Goal: Transaction & Acquisition: Subscribe to service/newsletter

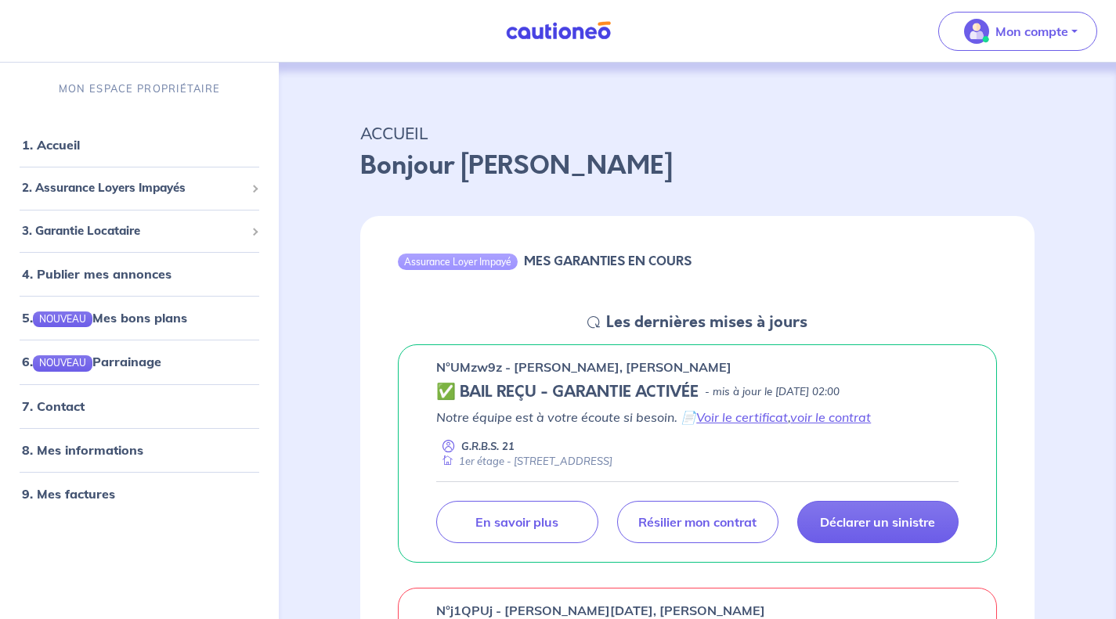
click at [85, 238] on span "3. Garantie Locataire" at bounding box center [133, 231] width 223 height 18
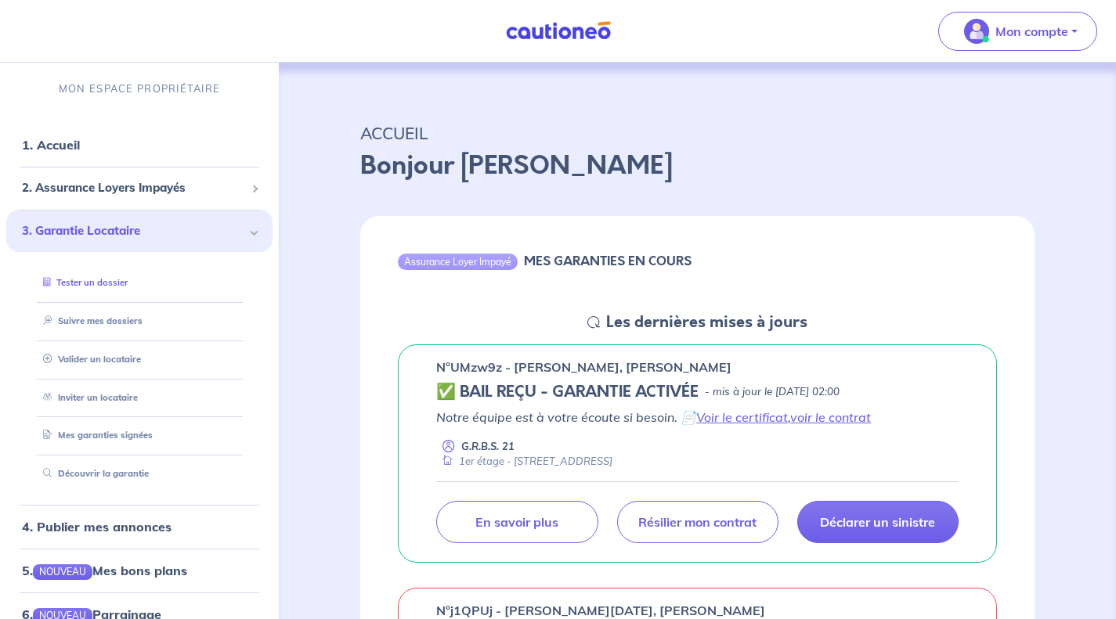
click at [100, 287] on link "Tester un dossier" at bounding box center [82, 282] width 91 height 11
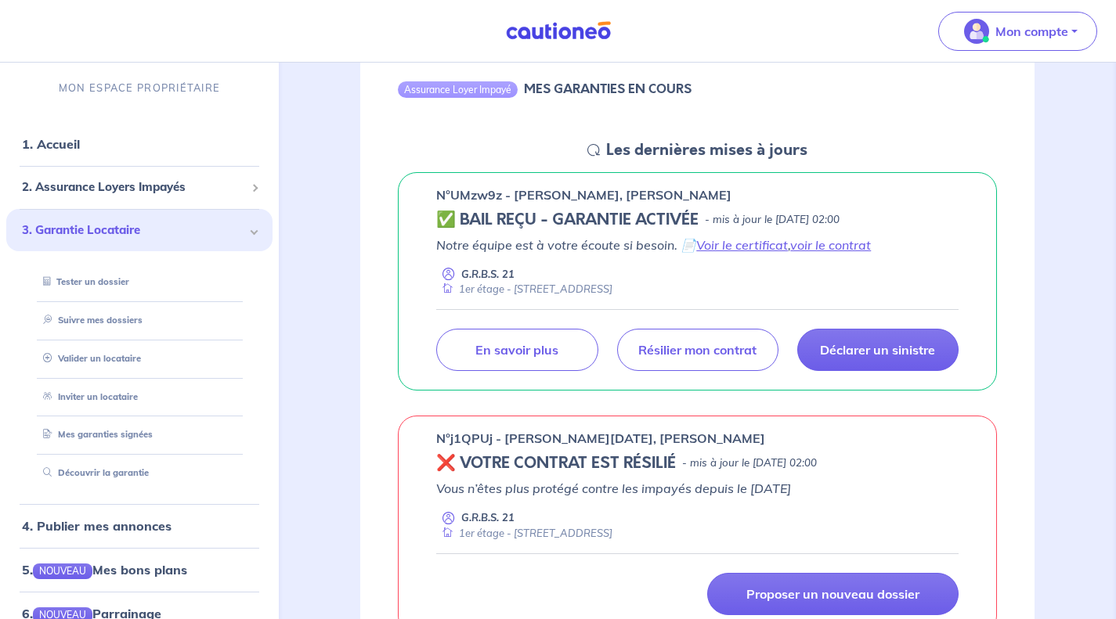
scroll to position [157, 0]
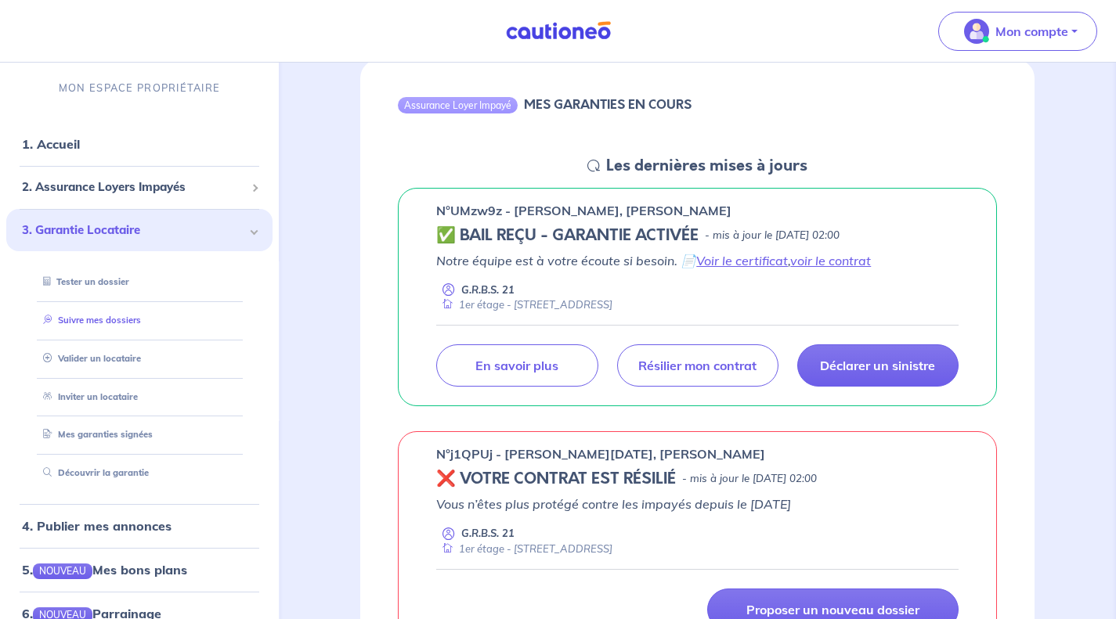
click at [138, 323] on link "Suivre mes dossiers" at bounding box center [89, 320] width 104 height 11
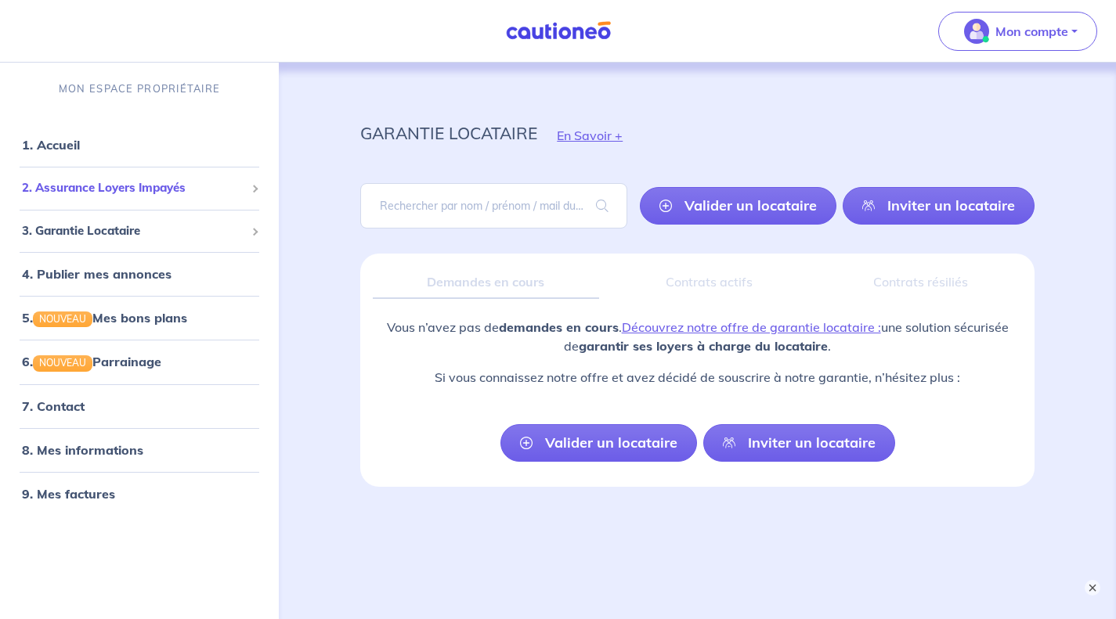
click at [80, 194] on span "2. Assurance Loyers Impayés" at bounding box center [133, 188] width 223 height 18
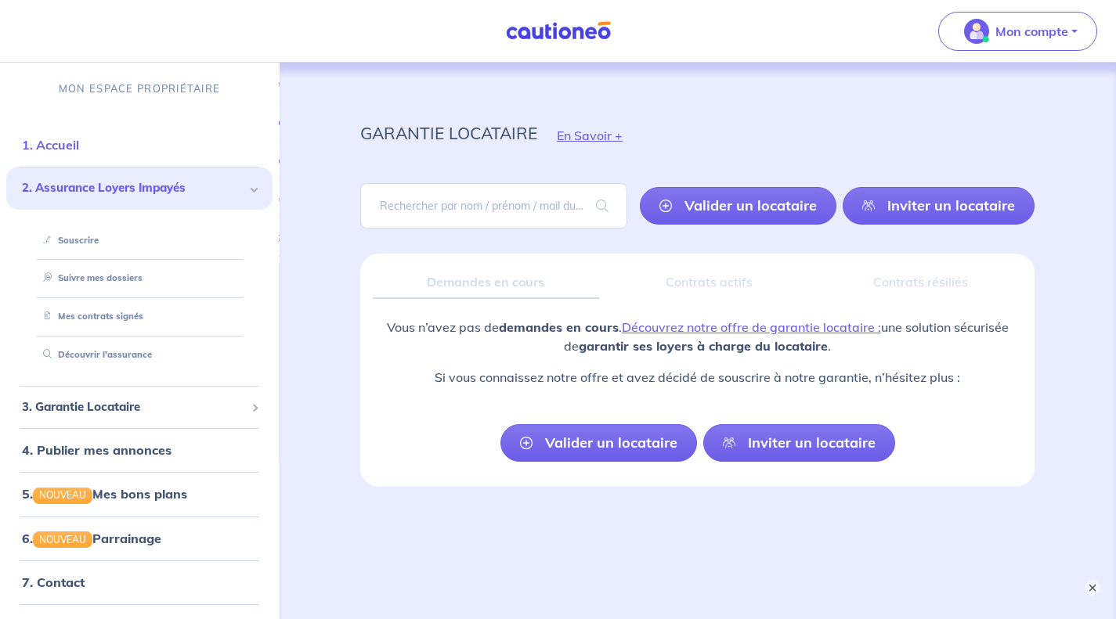
click at [65, 144] on link "1. Accueil" at bounding box center [50, 145] width 57 height 16
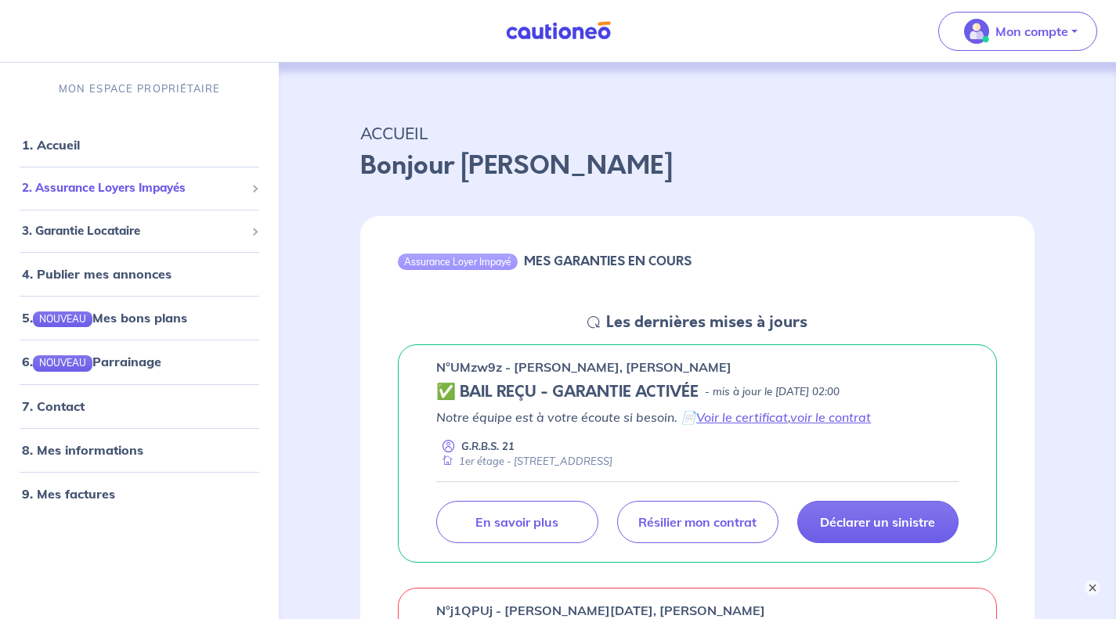
click at [121, 195] on span "2. Assurance Loyers Impayés" at bounding box center [133, 188] width 223 height 18
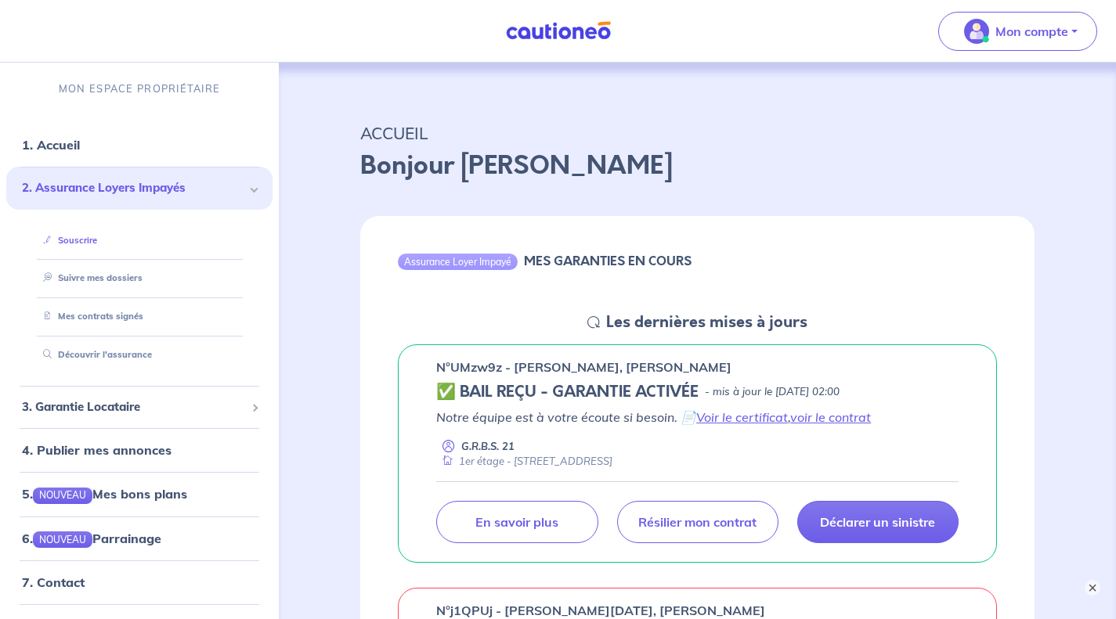
click at [73, 239] on link "Souscrire" at bounding box center [67, 240] width 60 height 11
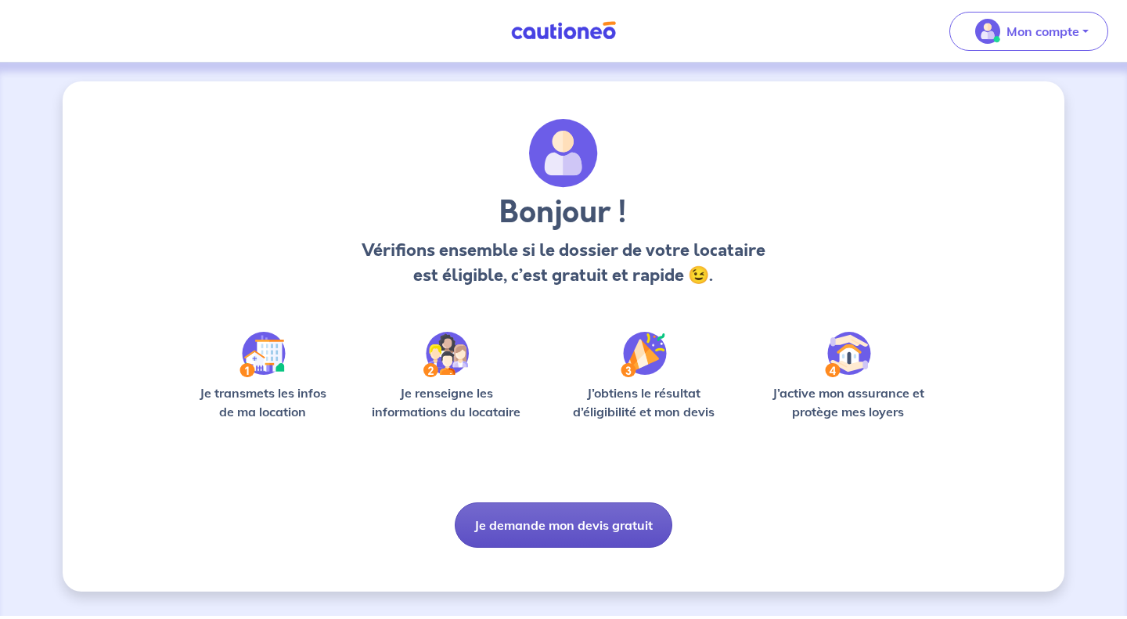
click at [528, 525] on button "Je demande mon devis gratuit" at bounding box center [564, 525] width 218 height 45
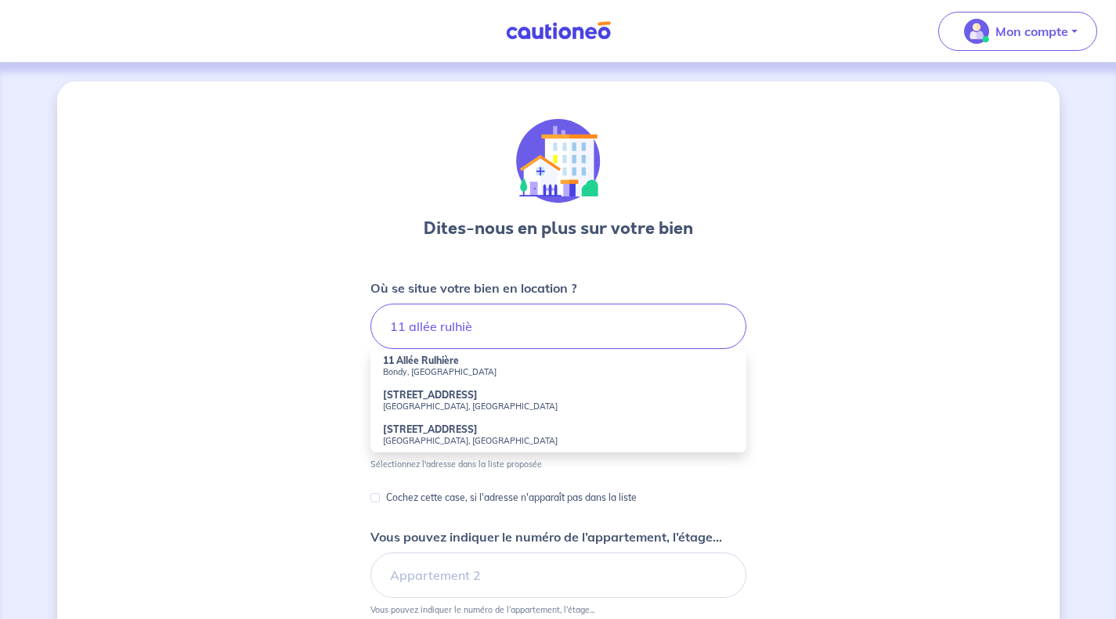
click at [395, 371] on small "Bondy, [GEOGRAPHIC_DATA]" at bounding box center [558, 371] width 351 height 11
type input "[STREET_ADDRESS]"
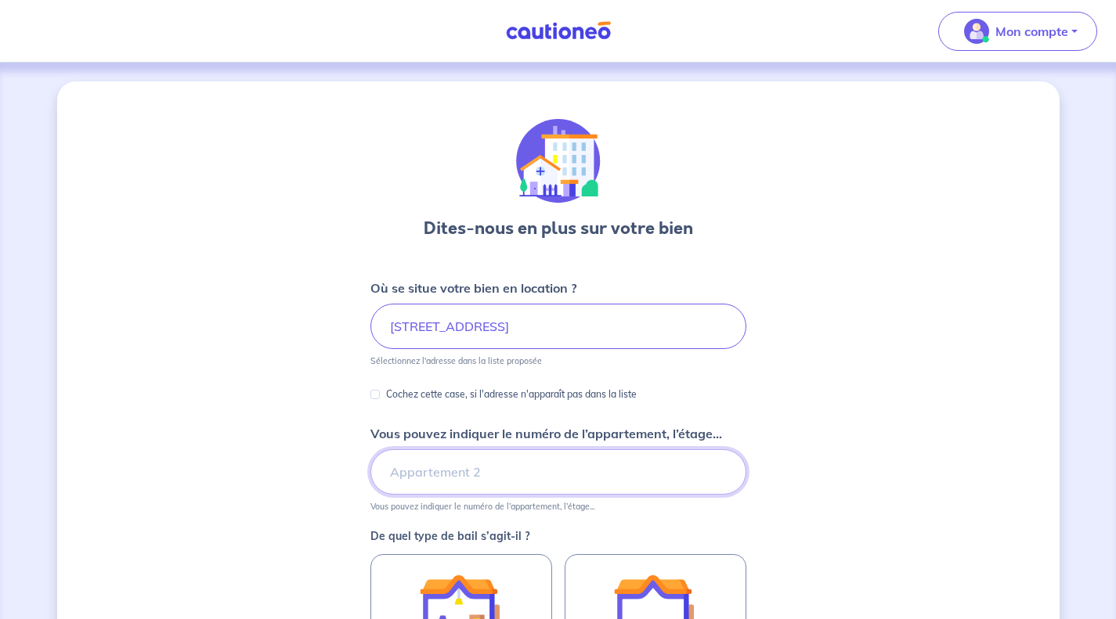
click at [443, 474] on input "Vous pouvez indiquer le numéro de l’appartement, l’étage..." at bounding box center [558, 471] width 376 height 45
type input "Appt C"
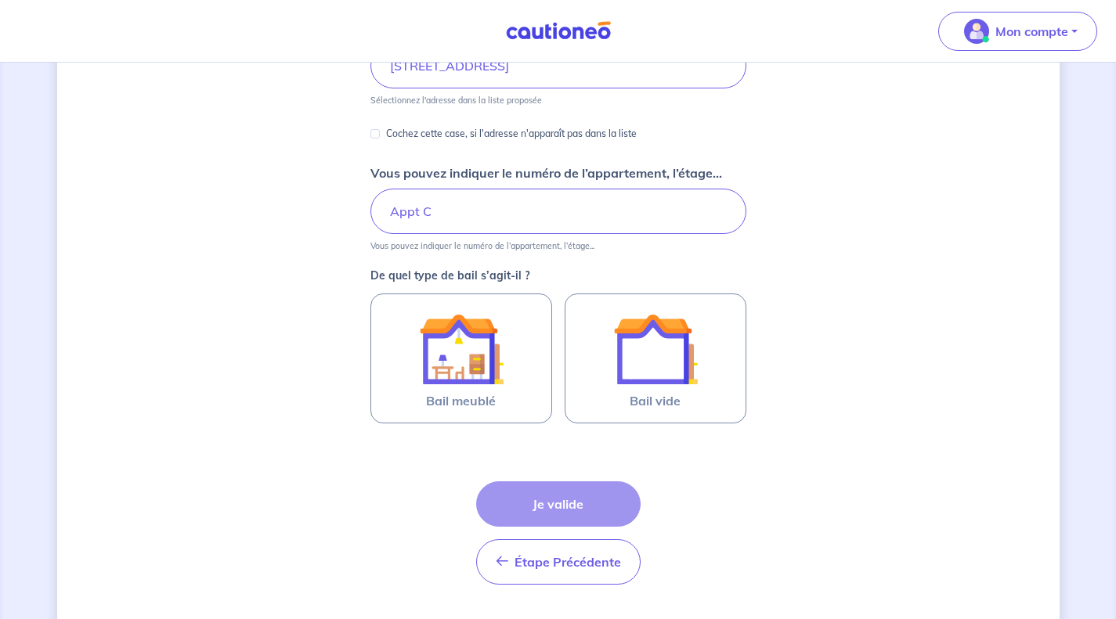
scroll to position [301, 0]
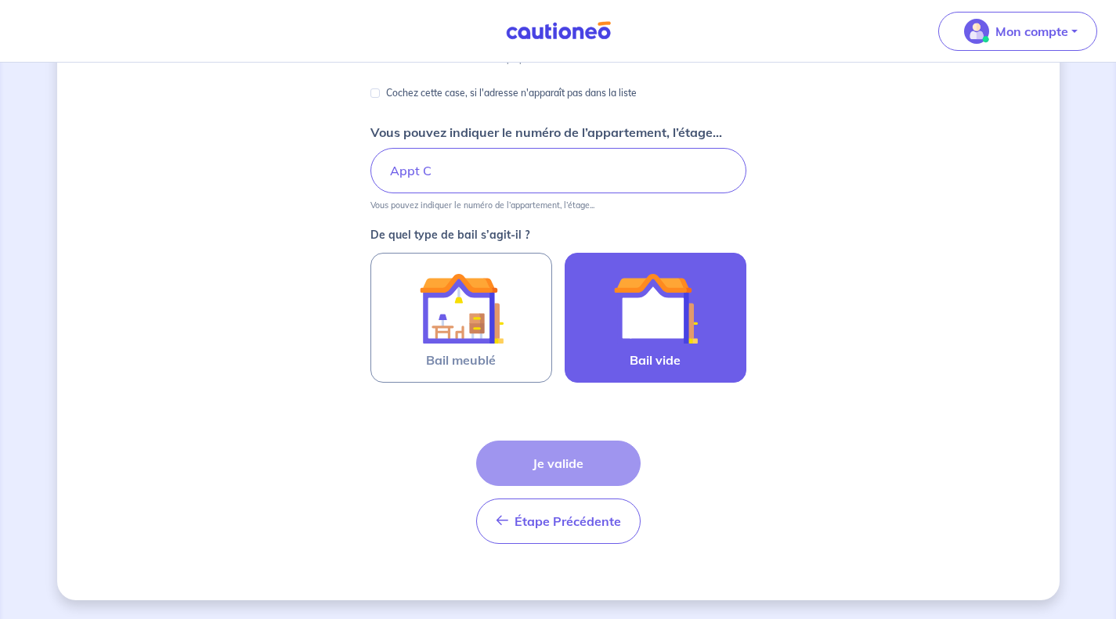
click at [698, 329] on div at bounding box center [655, 308] width 142 height 85
click at [0, 0] on input "Bail vide" at bounding box center [0, 0] width 0 height 0
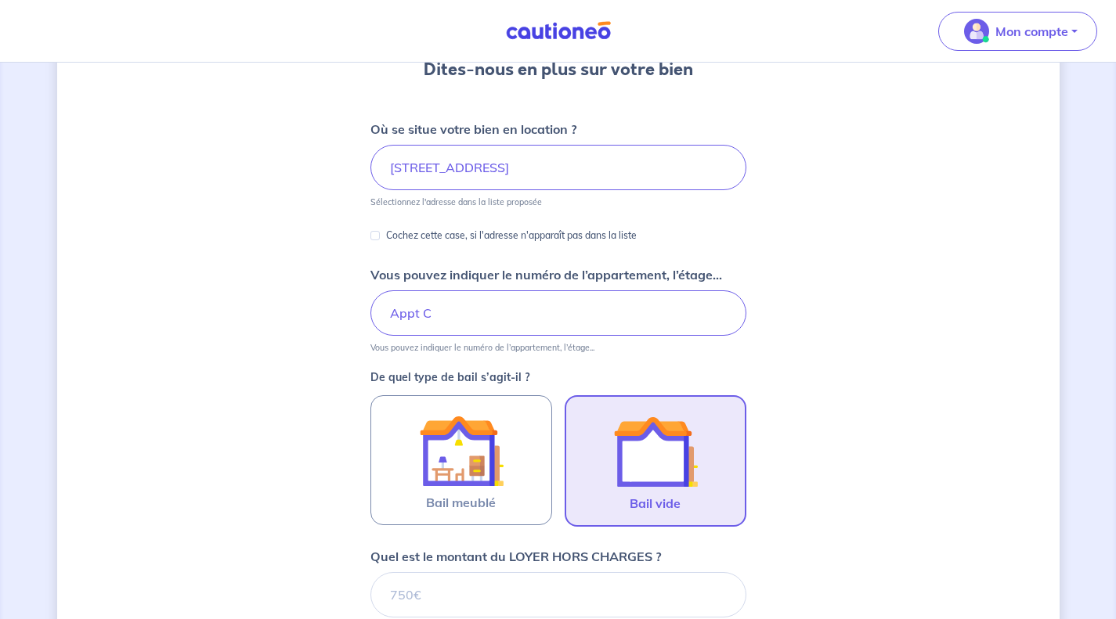
scroll to position [470, 0]
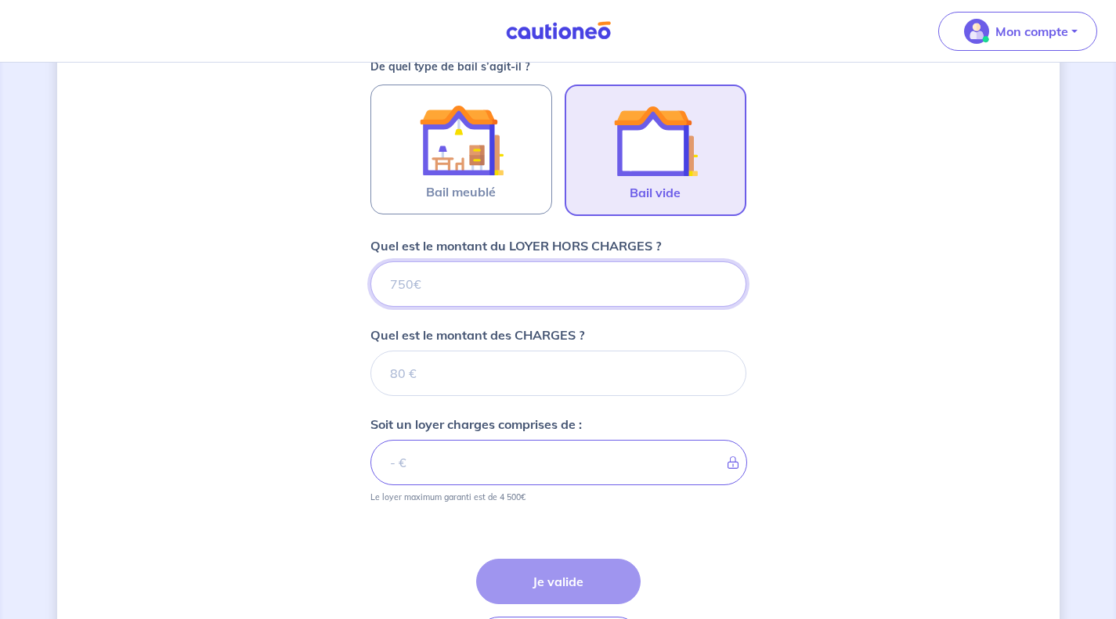
click at [482, 280] on input "Quel est le montant du LOYER HORS CHARGES ?" at bounding box center [558, 283] width 376 height 45
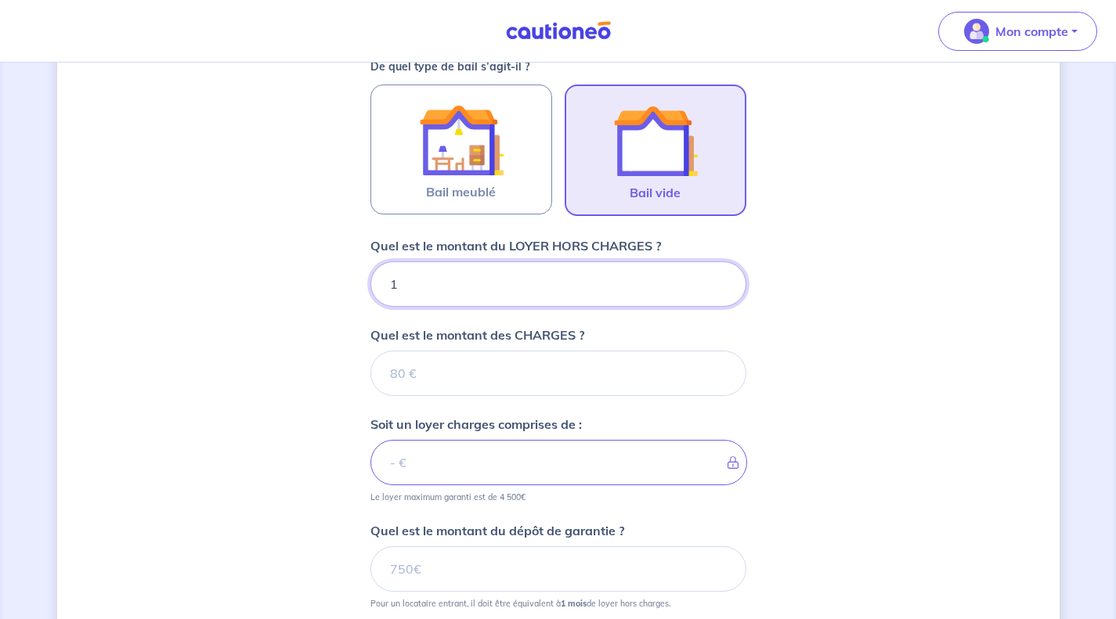
type input "10"
type input "105"
type input "1050"
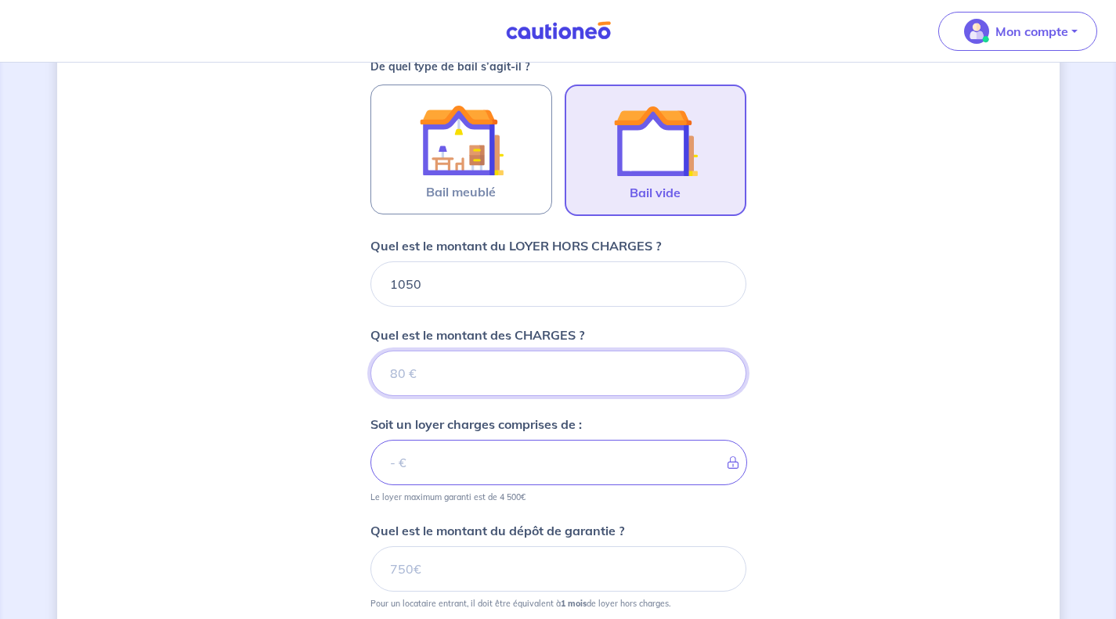
click at [454, 366] on input "Quel est le montant des CHARGES ?" at bounding box center [558, 373] width 376 height 45
type input "1"
type input "1051"
type input "150"
type input "1200"
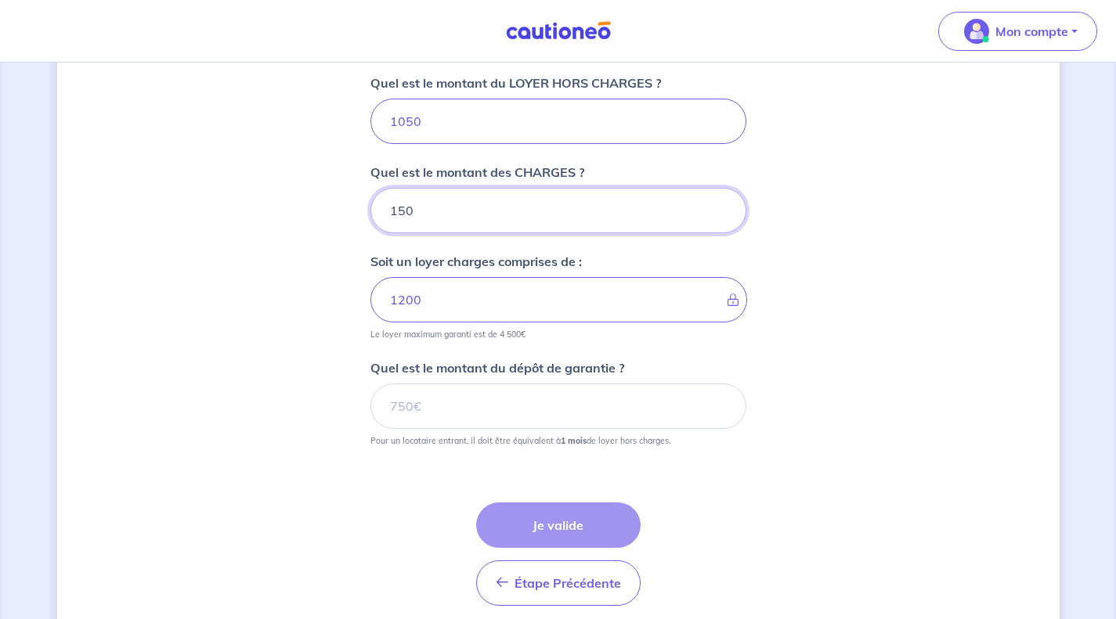
scroll to position [694, 0]
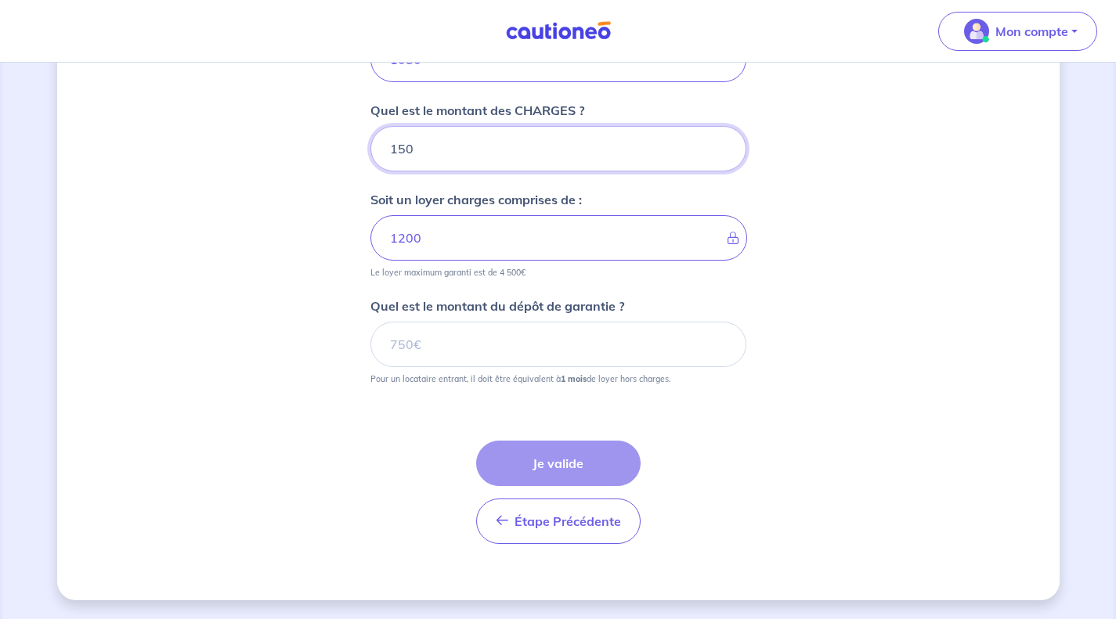
type input "150"
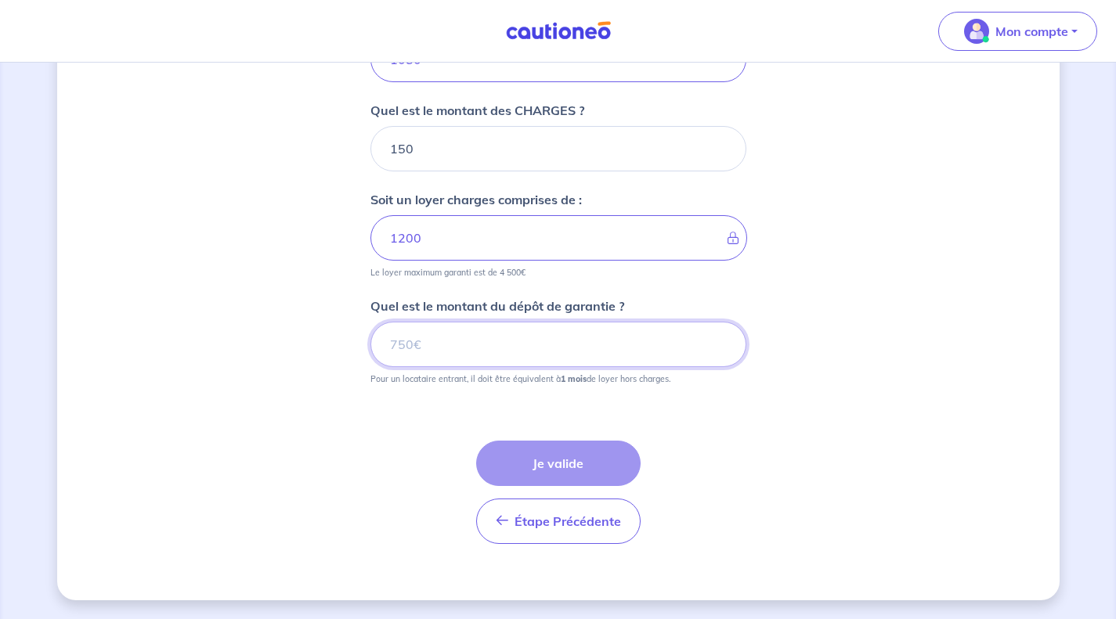
click at [504, 353] on input "Quel est le montant du dépôt de garantie ?" at bounding box center [558, 344] width 376 height 45
type input "1050"
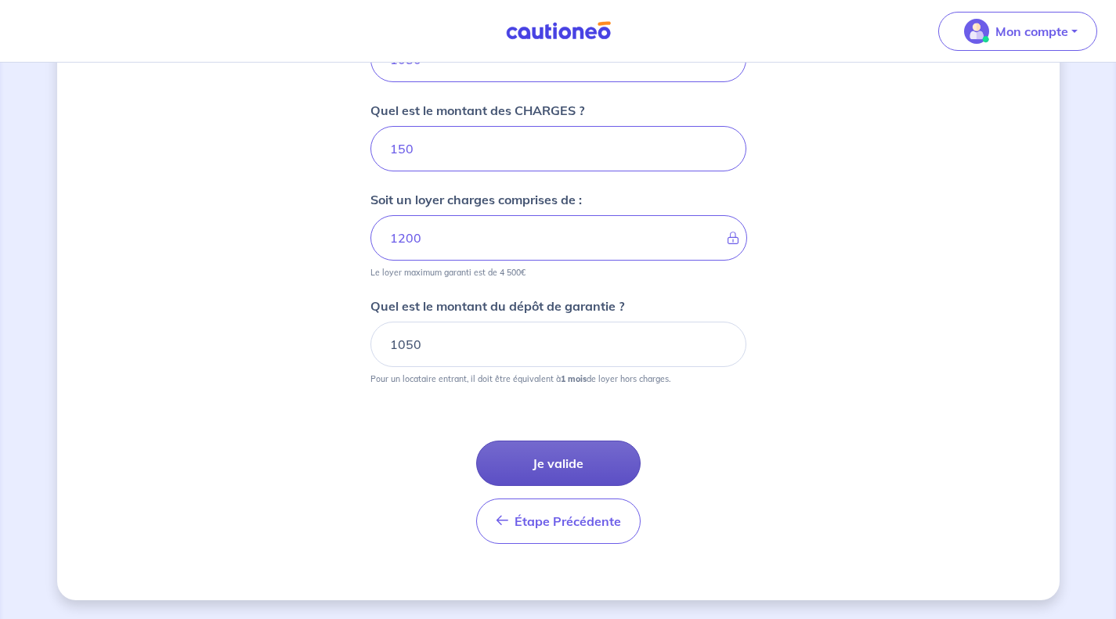
click at [582, 467] on button "Je valide" at bounding box center [558, 463] width 164 height 45
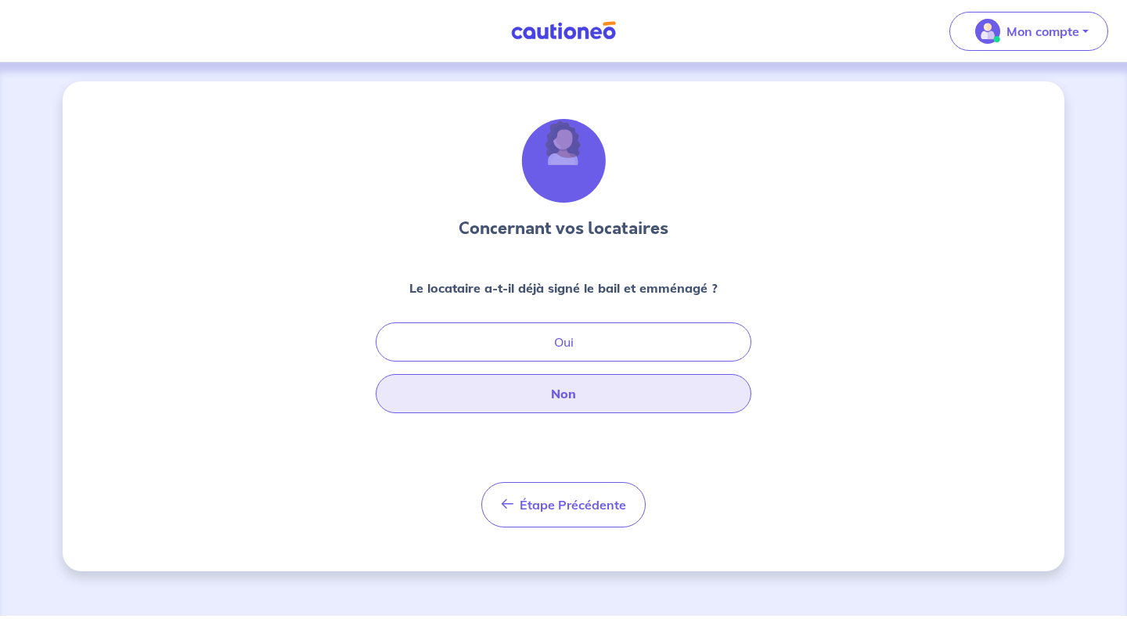
click at [597, 398] on button "Non" at bounding box center [564, 393] width 376 height 39
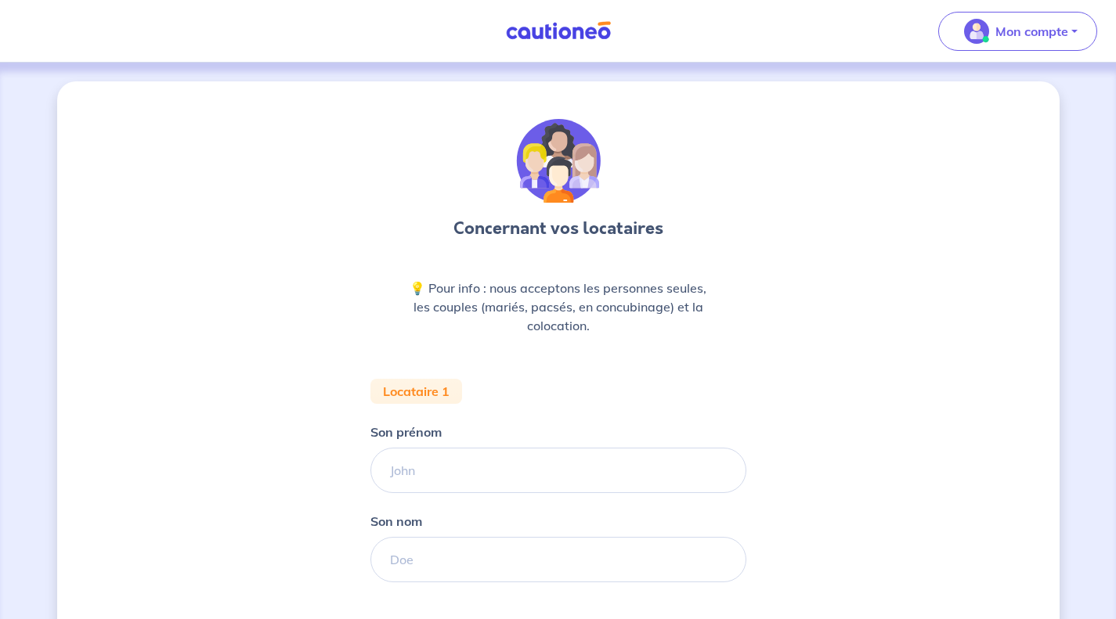
scroll to position [157, 0]
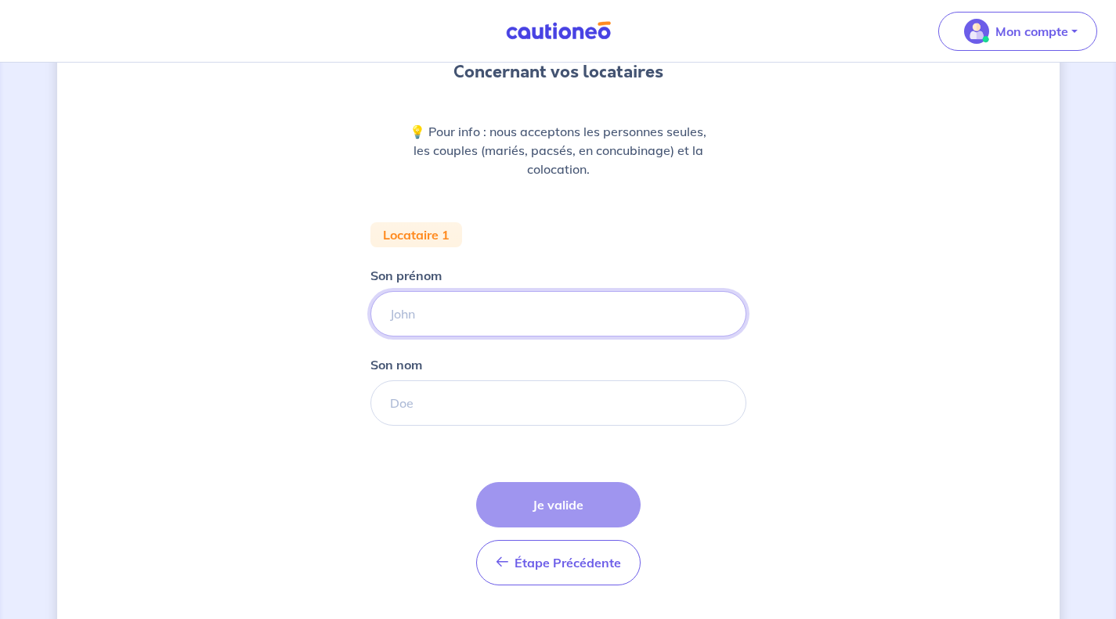
click at [440, 308] on input "Son prénom" at bounding box center [558, 313] width 376 height 45
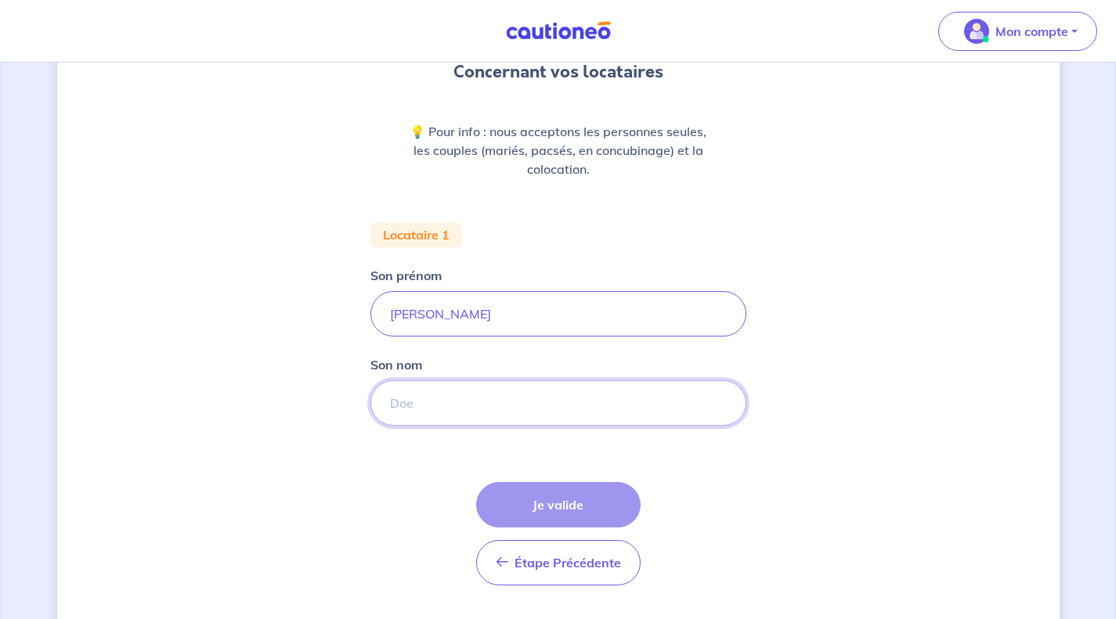
click at [475, 406] on input "Son nom" at bounding box center [558, 403] width 376 height 45
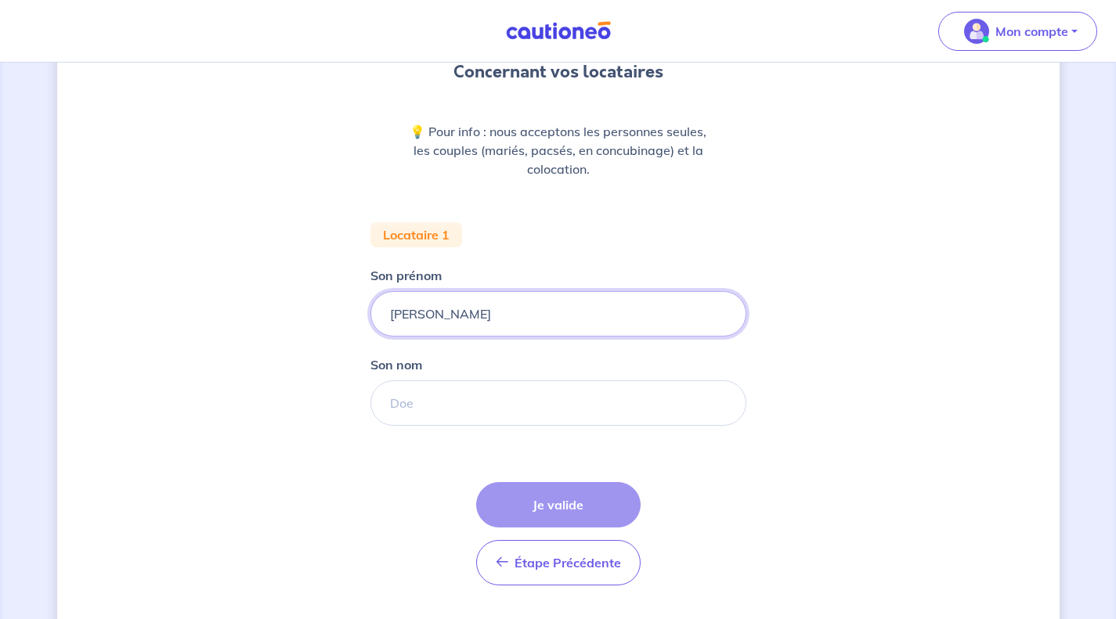
click at [516, 301] on input "Mireille Andrée LUCAS" at bounding box center [558, 313] width 376 height 45
click at [514, 303] on input "Mireille Andrée LUCAS" at bounding box center [558, 313] width 376 height 45
type input "Mireille Andrée"
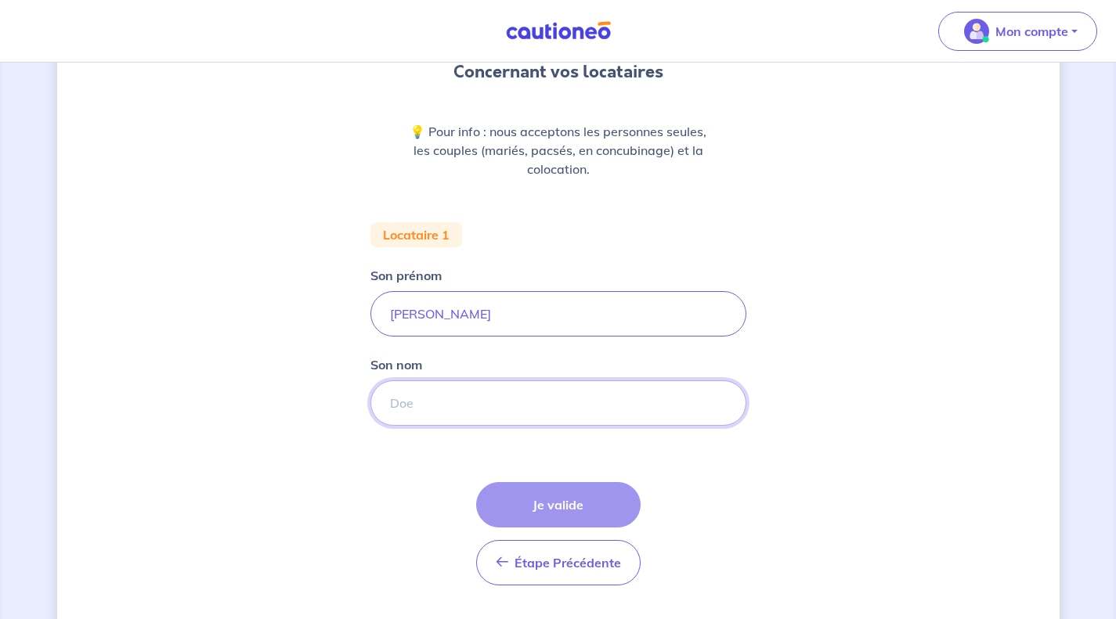
click at [463, 403] on input "Son nom" at bounding box center [558, 403] width 376 height 45
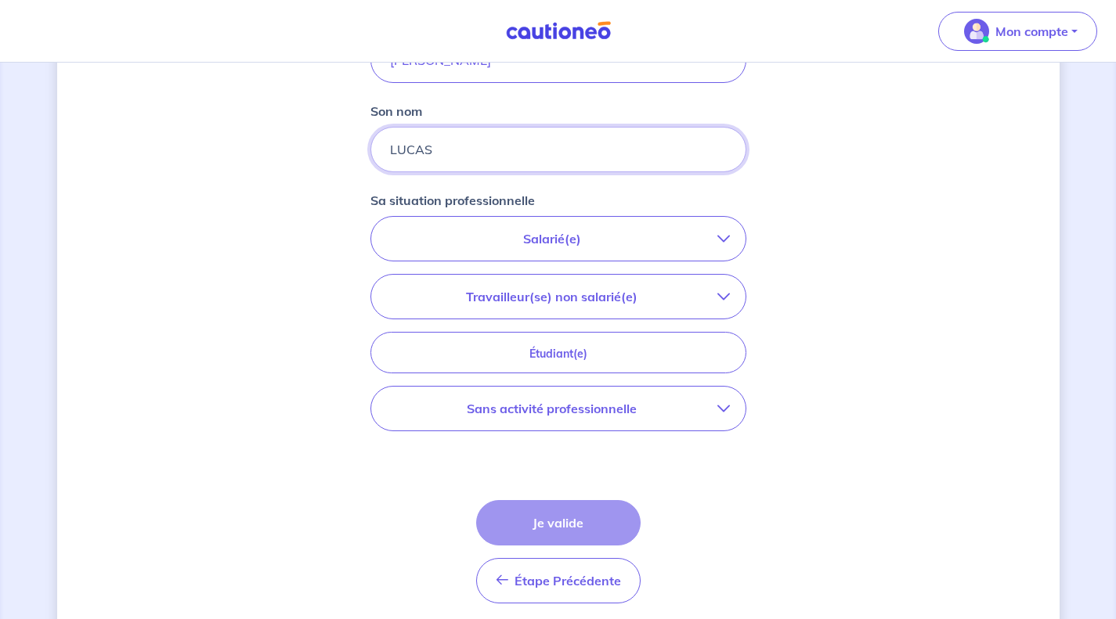
scroll to position [313, 0]
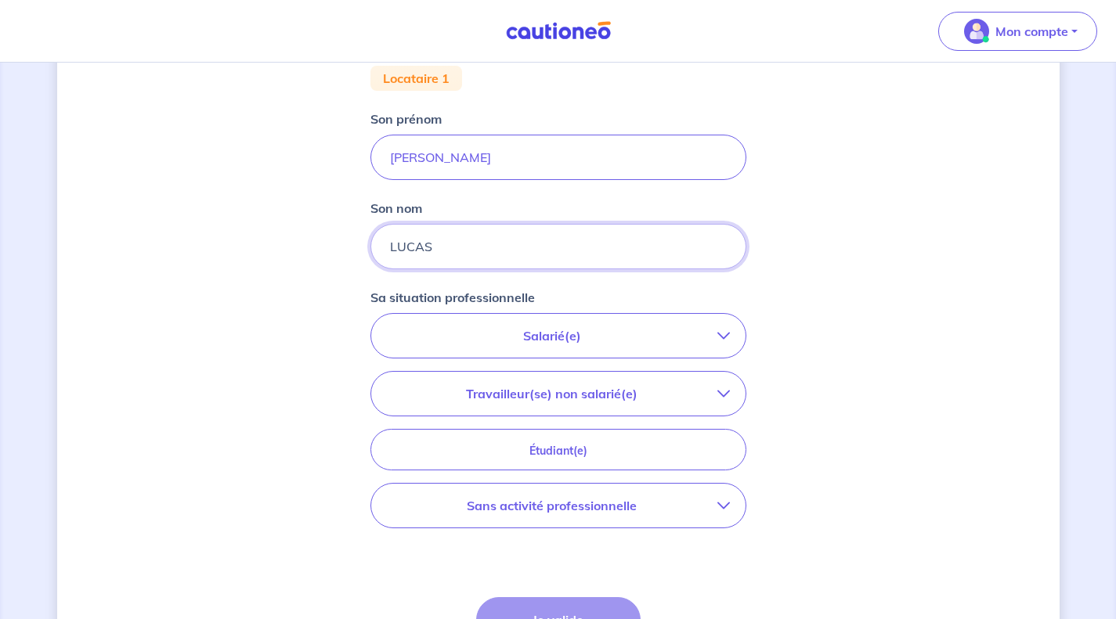
type input "LUCAS"
click at [567, 334] on p "Salarié(e)" at bounding box center [552, 335] width 330 height 19
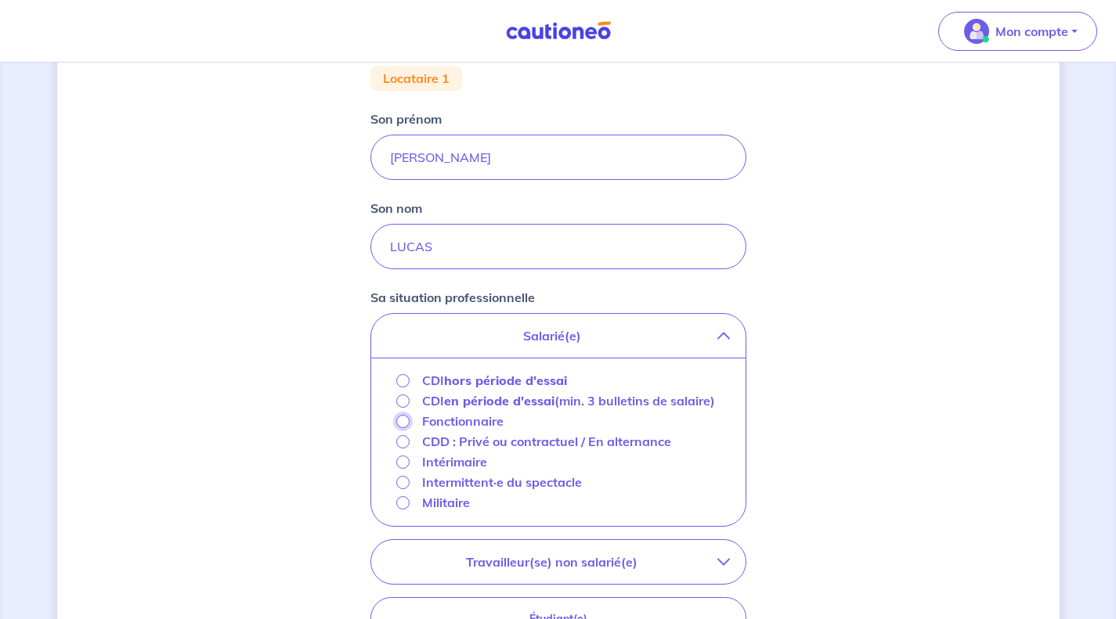
click at [399, 428] on input "Fonctionnaire" at bounding box center [402, 421] width 13 height 13
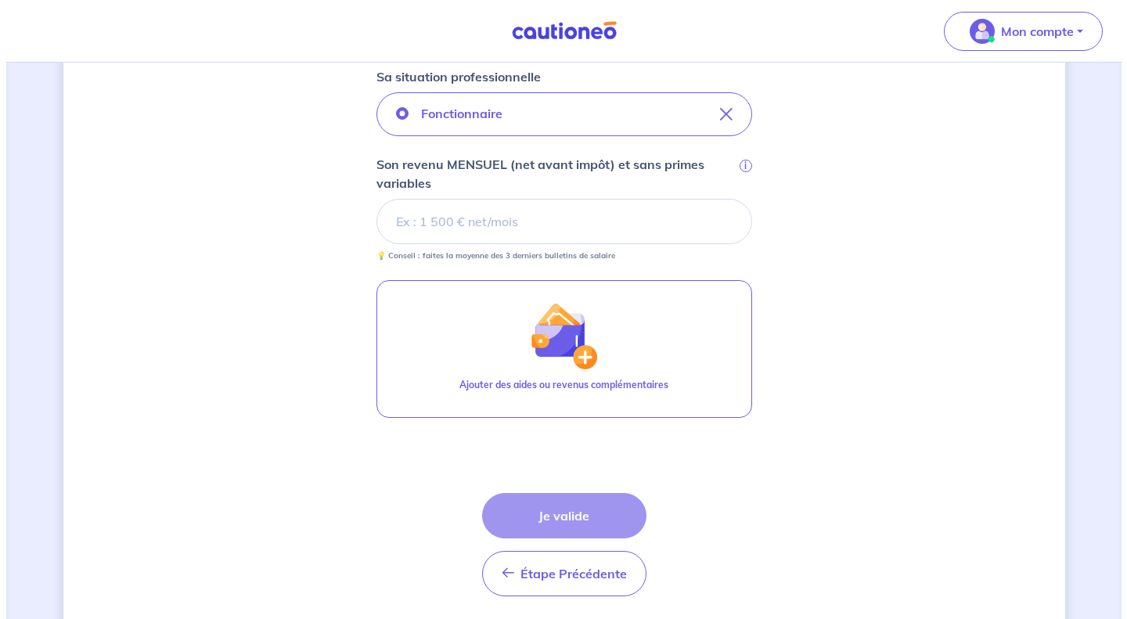
scroll to position [548, 0]
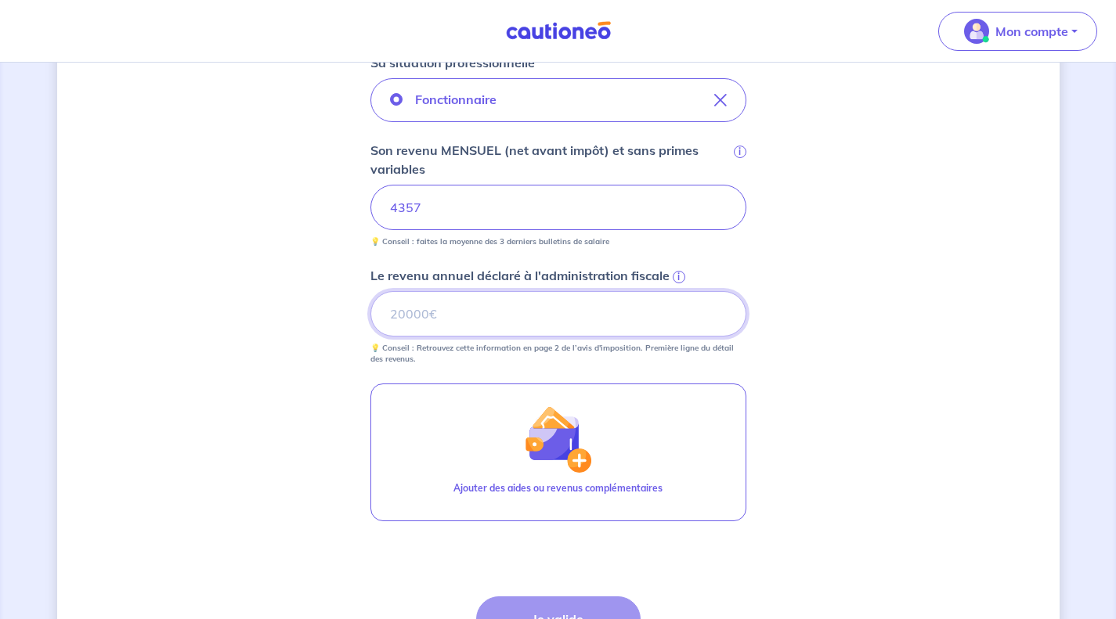
click at [543, 318] on input "Le revenu annuel déclaré à l'administration fiscale i" at bounding box center [558, 313] width 376 height 45
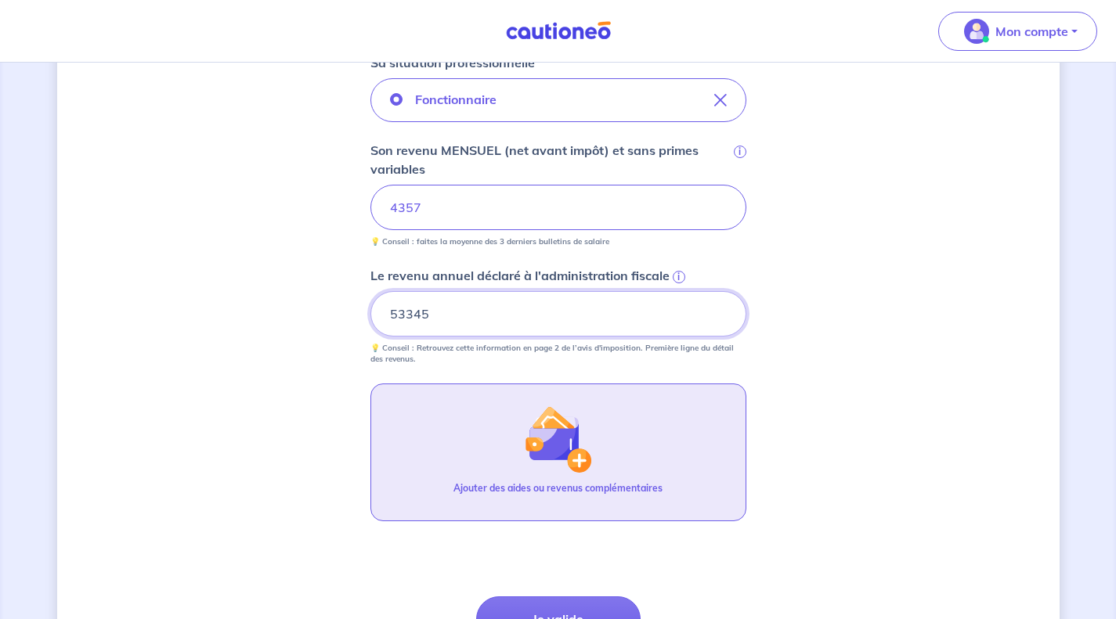
type input "53345"
click at [559, 445] on img "button" at bounding box center [557, 439] width 67 height 67
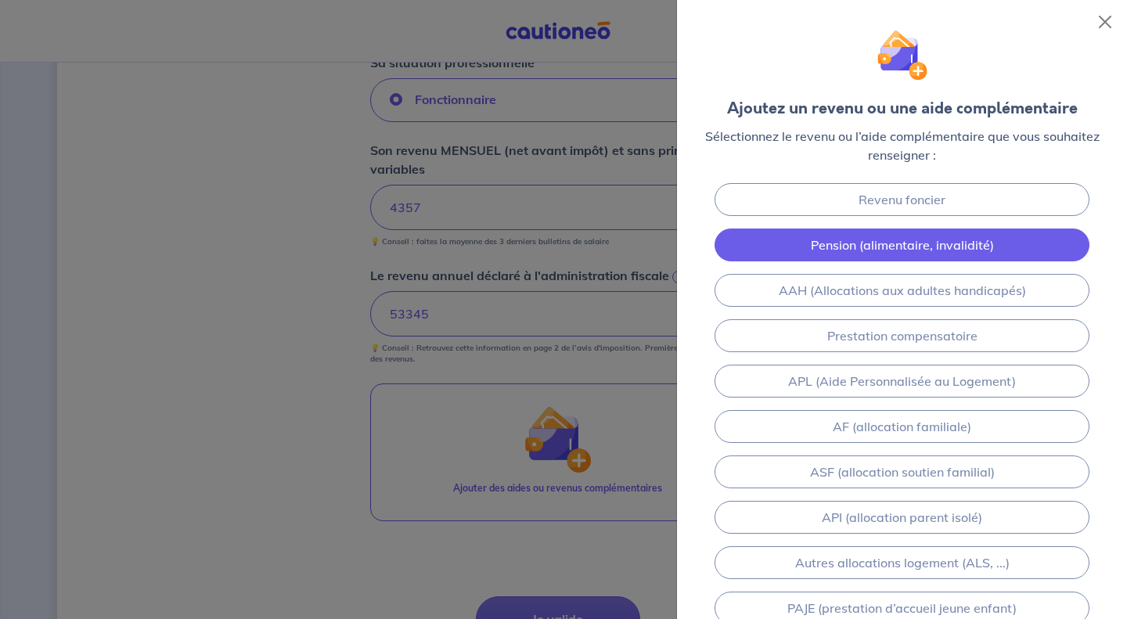
click at [932, 254] on link "Pension (alimentaire, invalidité)" at bounding box center [902, 245] width 375 height 33
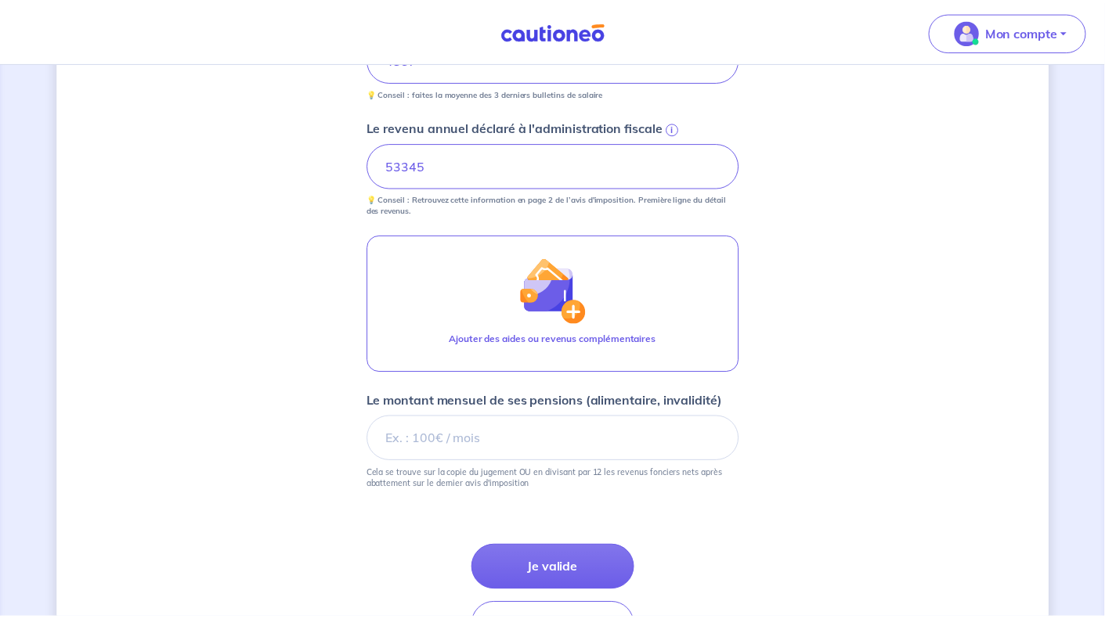
scroll to position [802, 0]
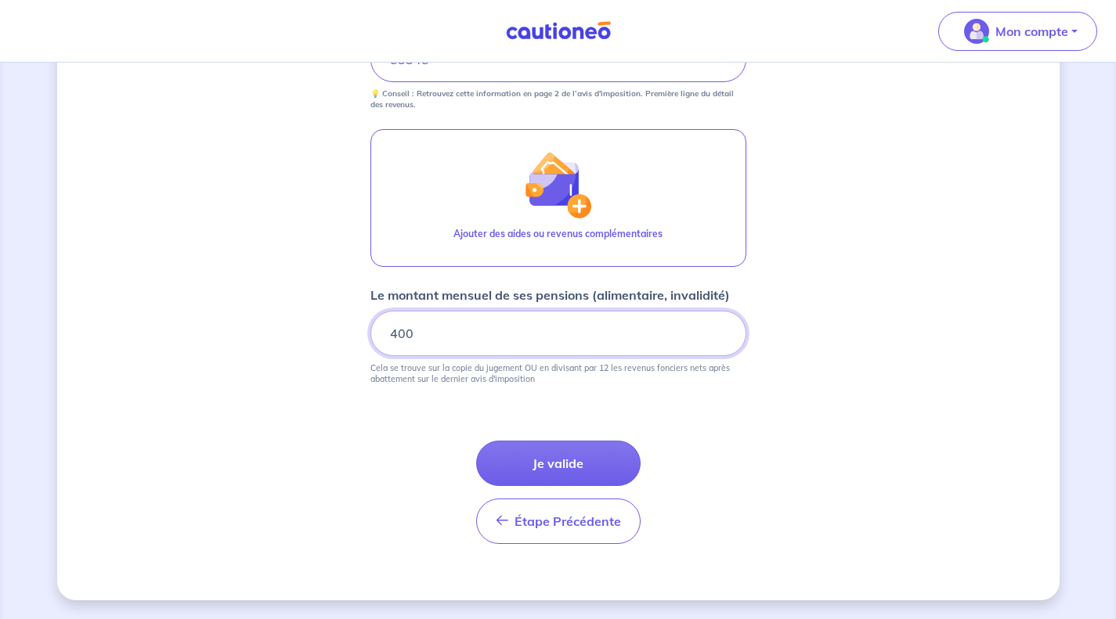
type input "400"
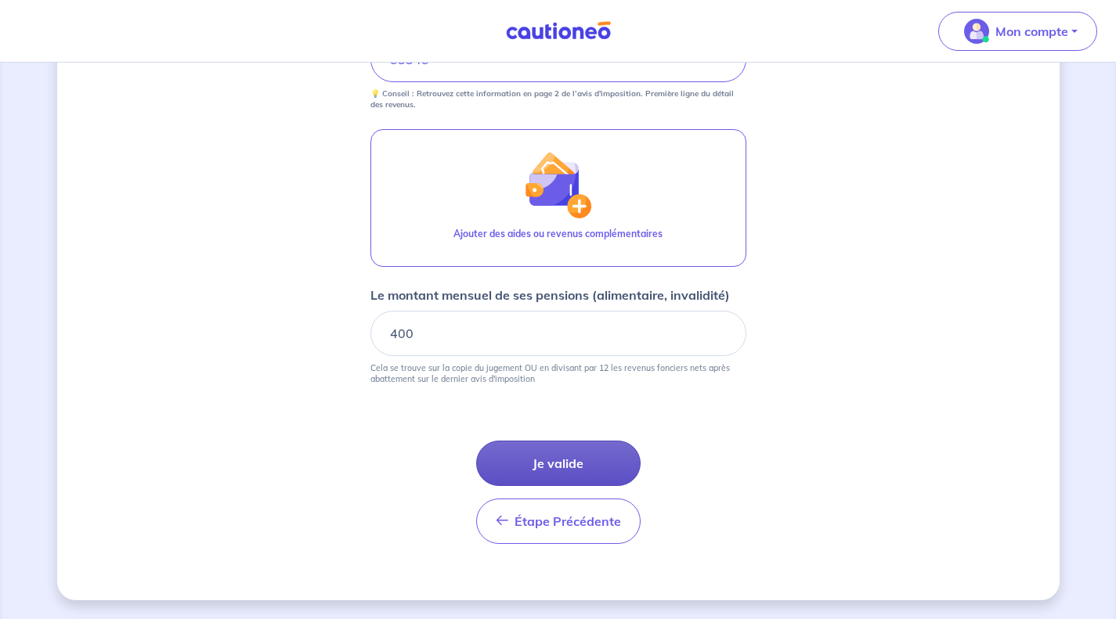
click at [564, 465] on button "Je valide" at bounding box center [558, 463] width 164 height 45
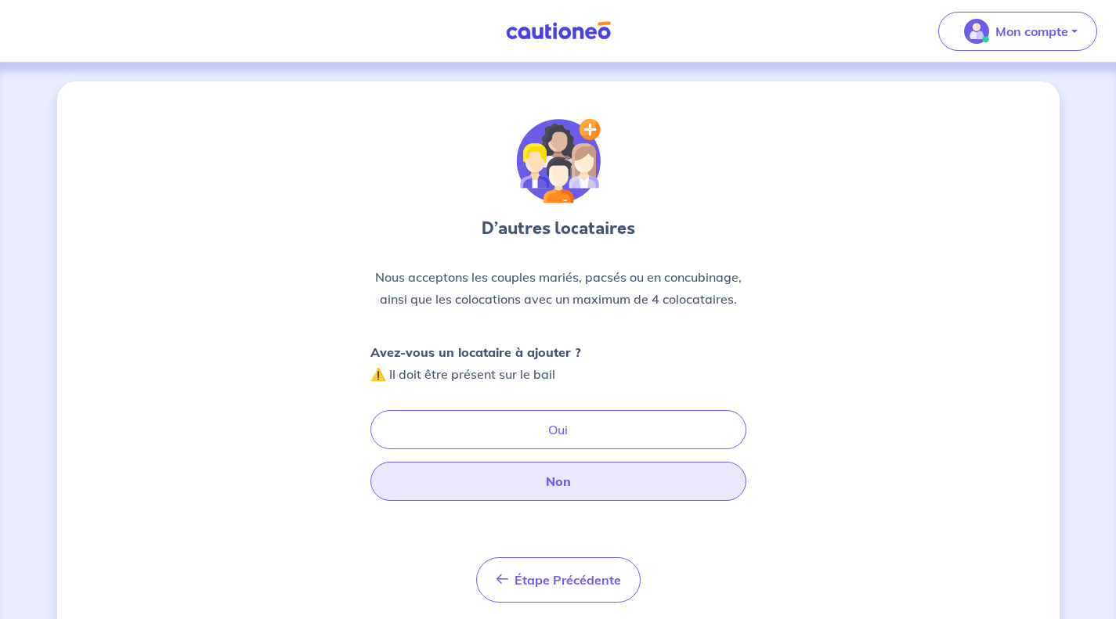
click at [561, 486] on button "Non" at bounding box center [558, 481] width 376 height 39
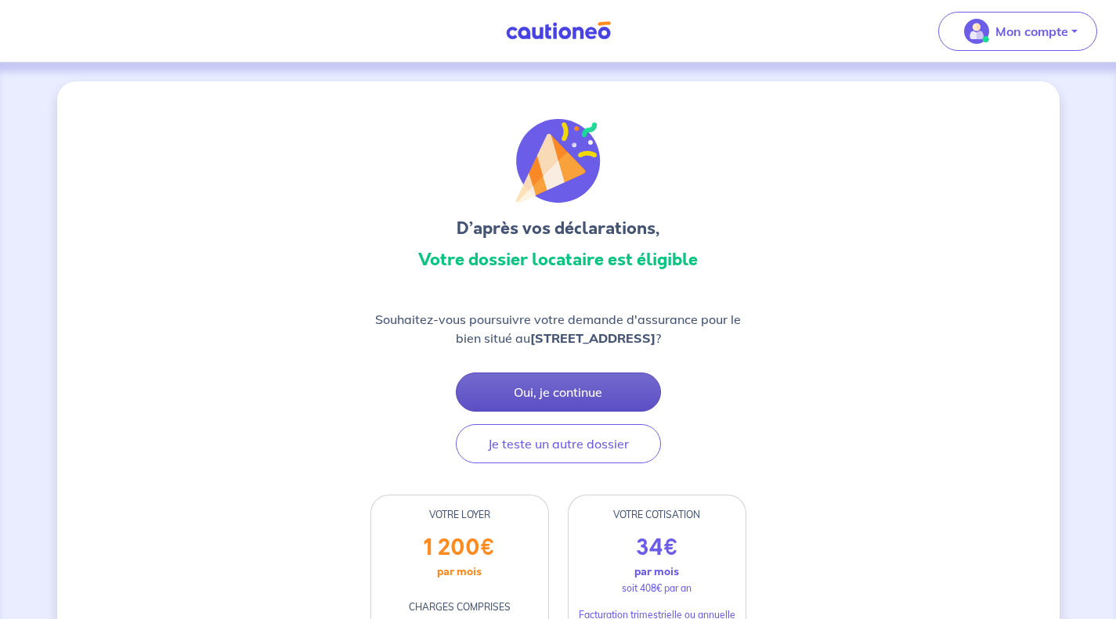
click at [557, 395] on button "Oui, je continue" at bounding box center [558, 392] width 205 height 39
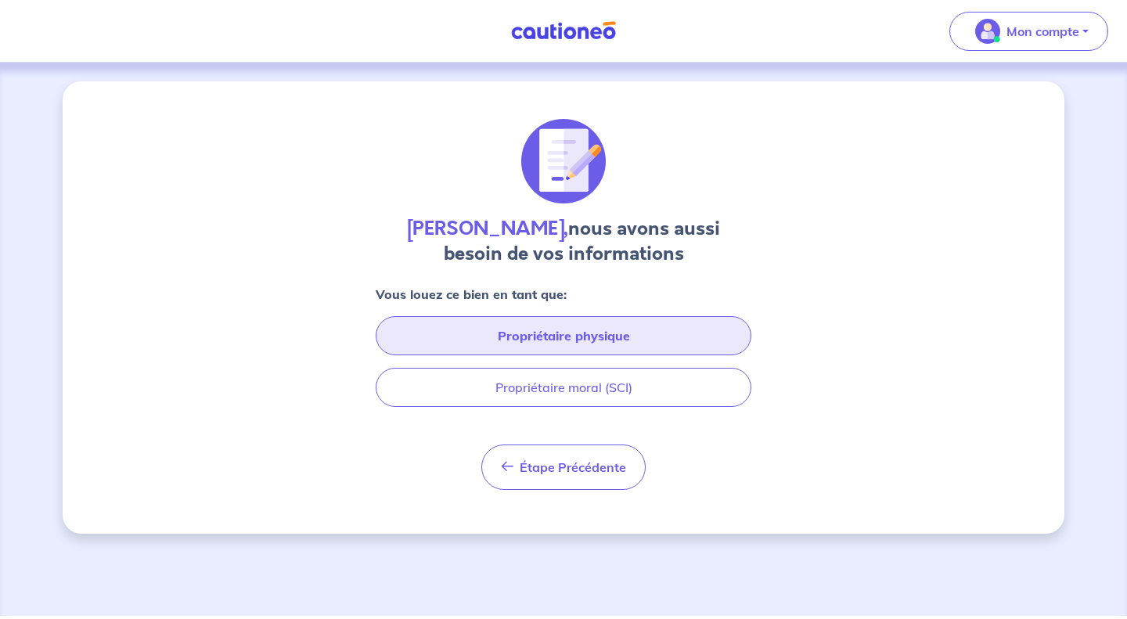
click at [561, 341] on button "Propriétaire physique" at bounding box center [564, 335] width 376 height 39
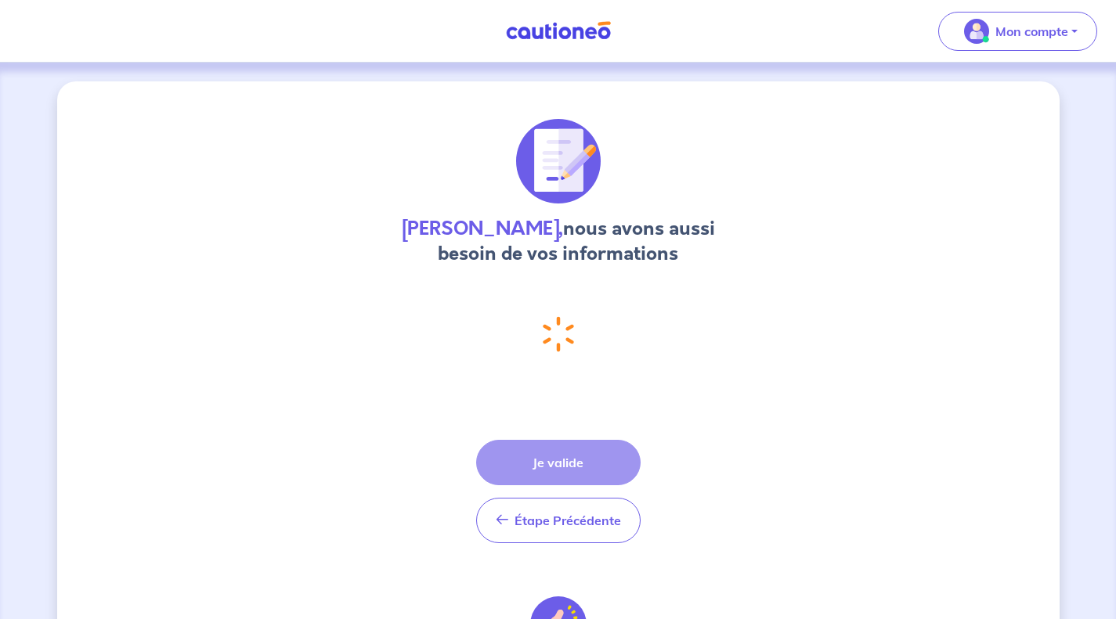
select select "FR"
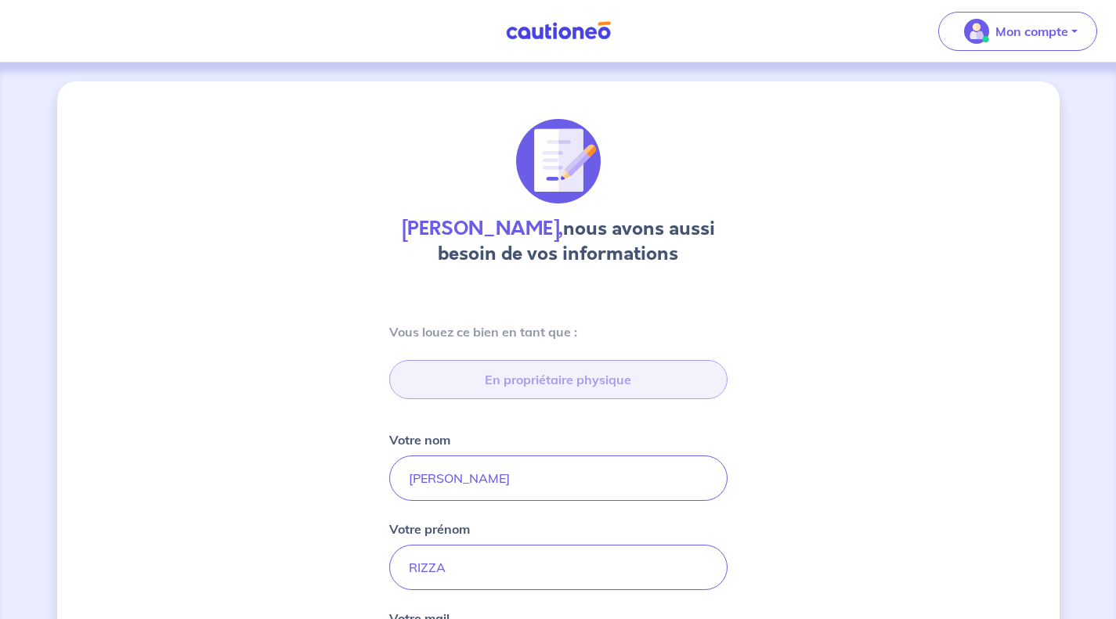
type input "39 Rue du Bois d'Amour, 93000 Bobigny"
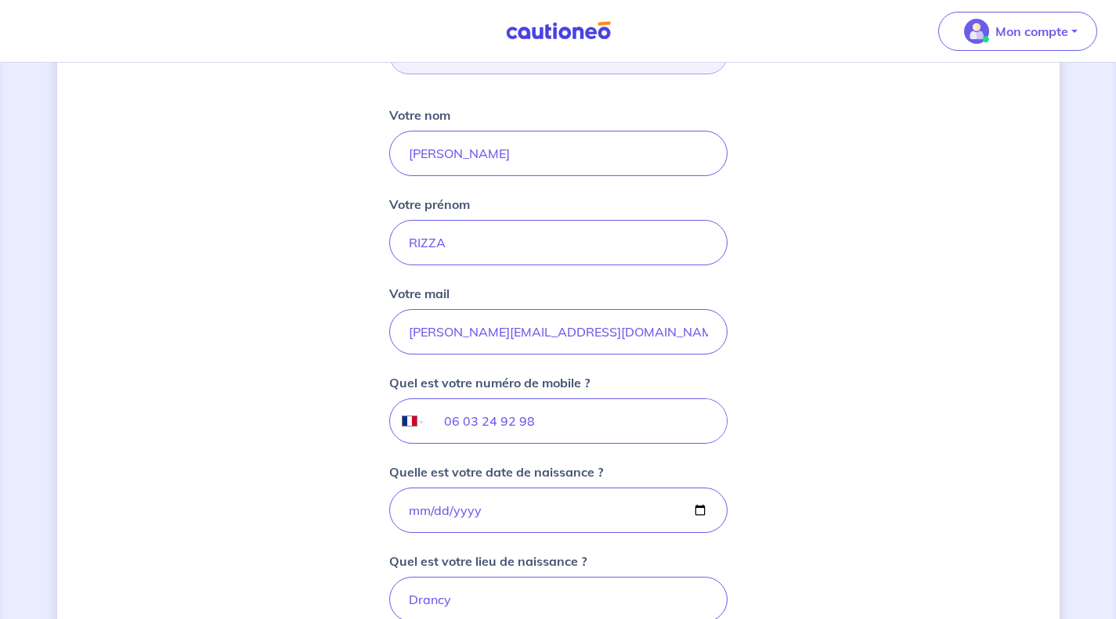
scroll to position [306, 0]
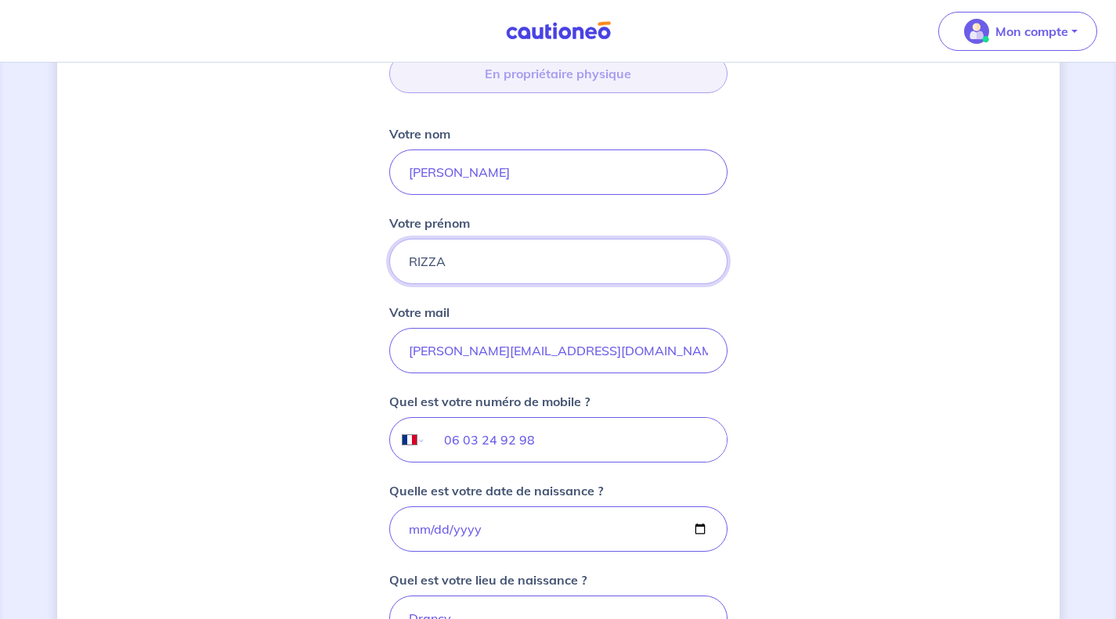
click at [480, 261] on input "RIZZA" at bounding box center [558, 261] width 338 height 45
drag, startPoint x: 442, startPoint y: 171, endPoint x: 240, endPoint y: 162, distance: 202.2
click at [241, 163] on div "Simone Pauset, nous avons aussi besoin de vos informations Vous louez ce bien e…" at bounding box center [558, 504] width 1002 height 1459
type input "RIZZA PAUSET"
click at [420, 264] on input "RIZZA" at bounding box center [558, 261] width 338 height 45
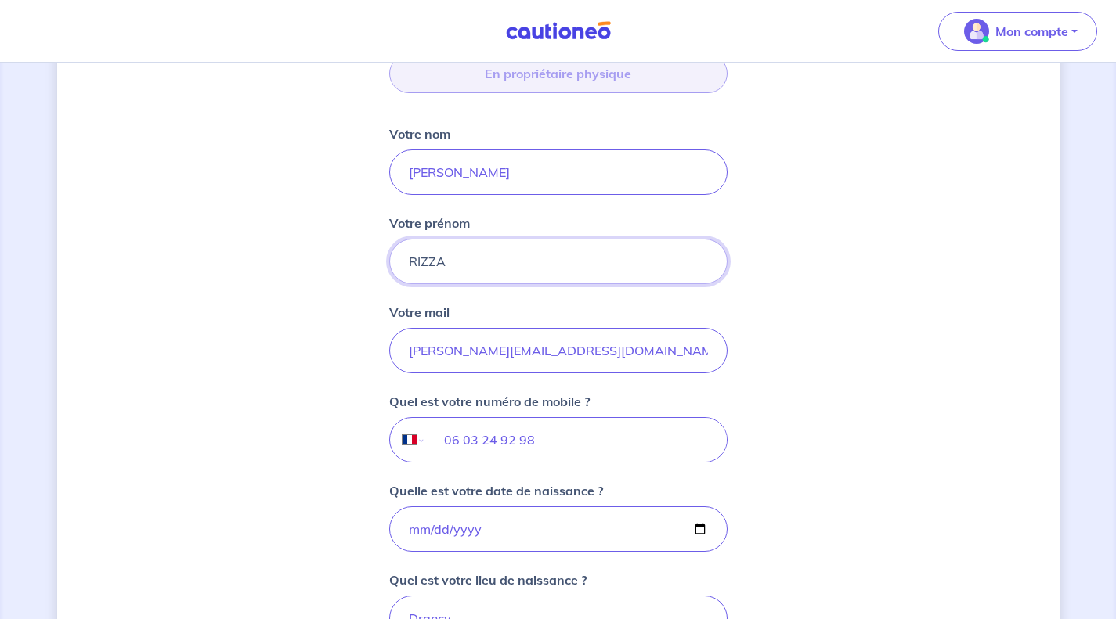
click at [423, 262] on input "RIZZA" at bounding box center [558, 261] width 338 height 45
type input "Simone"
click at [946, 316] on div "Simone Pauset, nous avons aussi besoin de vos informations Vous louez ce bien e…" at bounding box center [558, 504] width 1002 height 1459
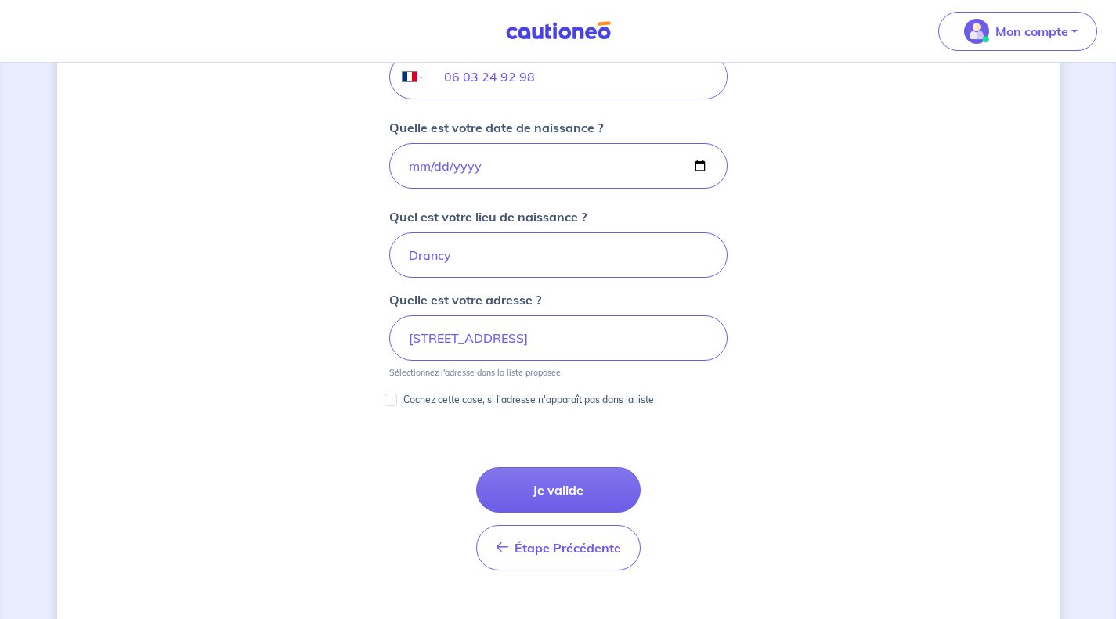
scroll to position [698, 0]
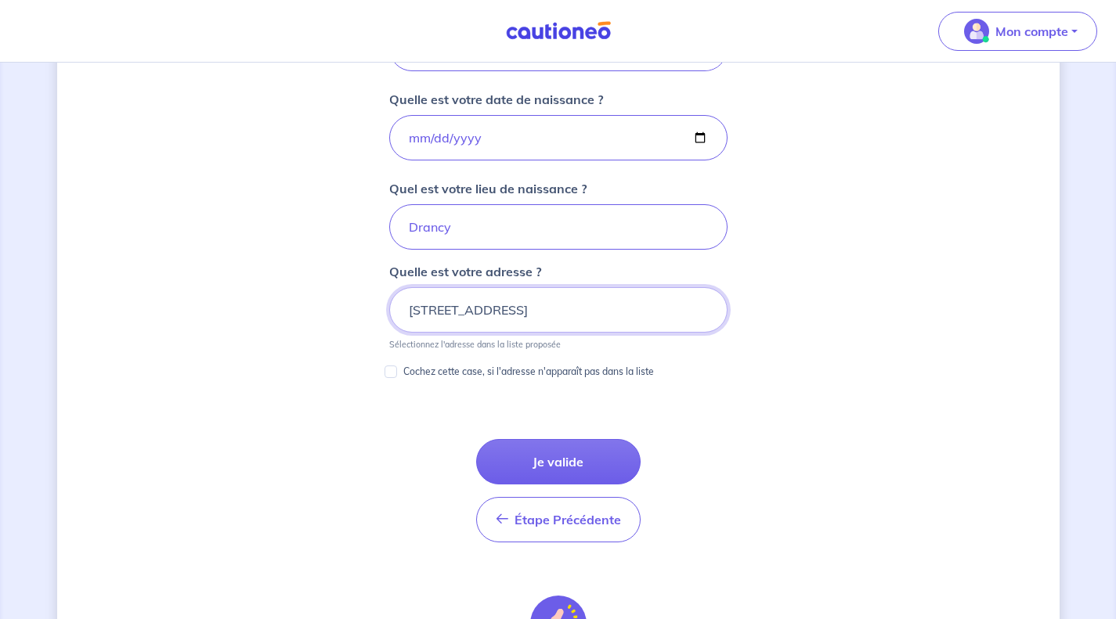
drag, startPoint x: 658, startPoint y: 308, endPoint x: 0, endPoint y: 331, distance: 658.8
click at [0, 331] on div "Simone Pauset, nous avons aussi besoin de vos informations Vous louez ce bien e…" at bounding box center [558, 113] width 1116 height 1497
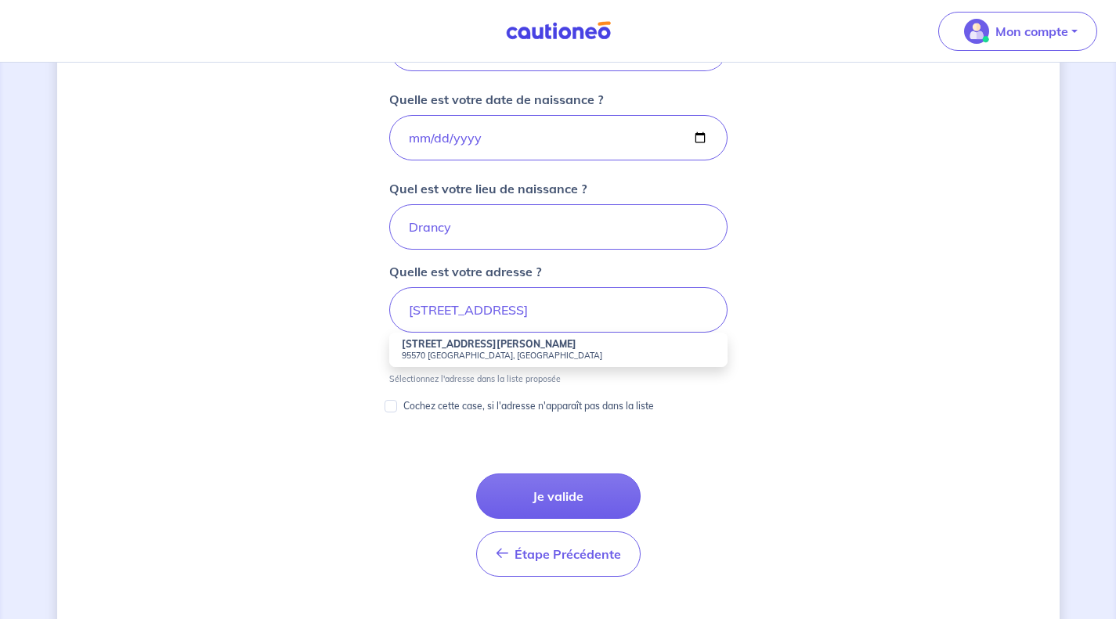
click at [514, 356] on small "95570 Bouffémont, France" at bounding box center [558, 355] width 313 height 11
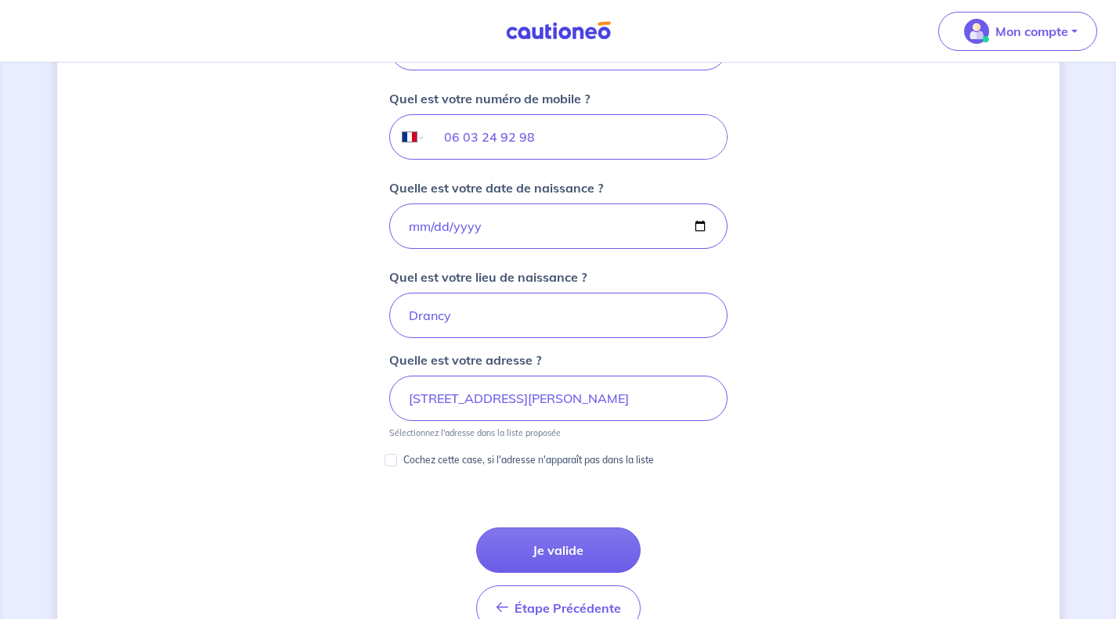
scroll to position [776, 0]
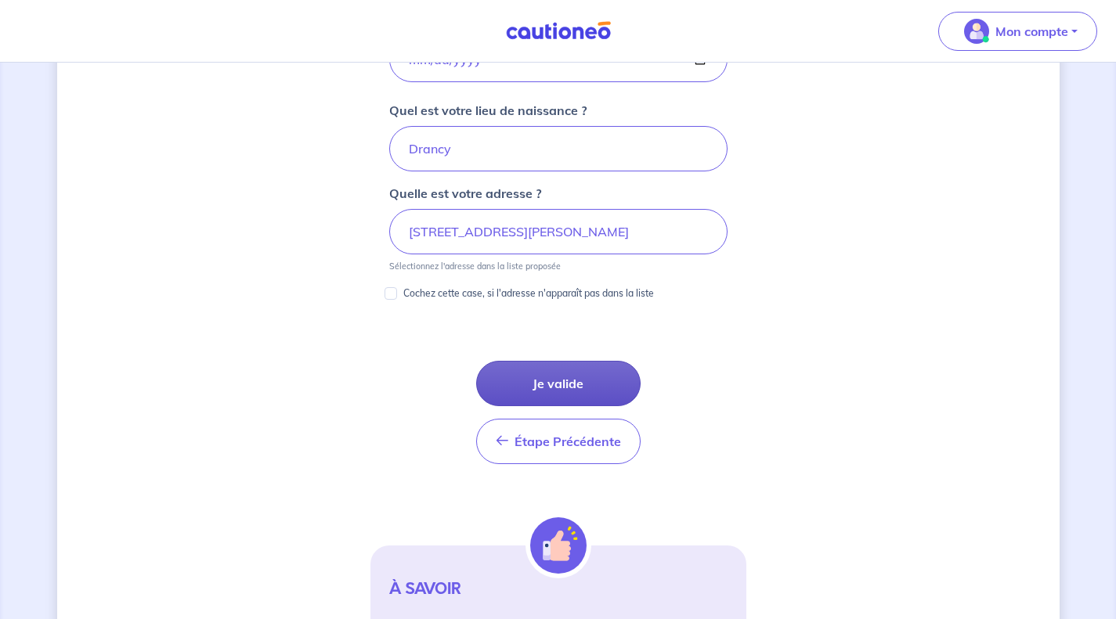
click at [580, 383] on button "Je valide" at bounding box center [558, 383] width 164 height 45
type input "39 Rue du Bois d'Amour, 93000 Bobigny"
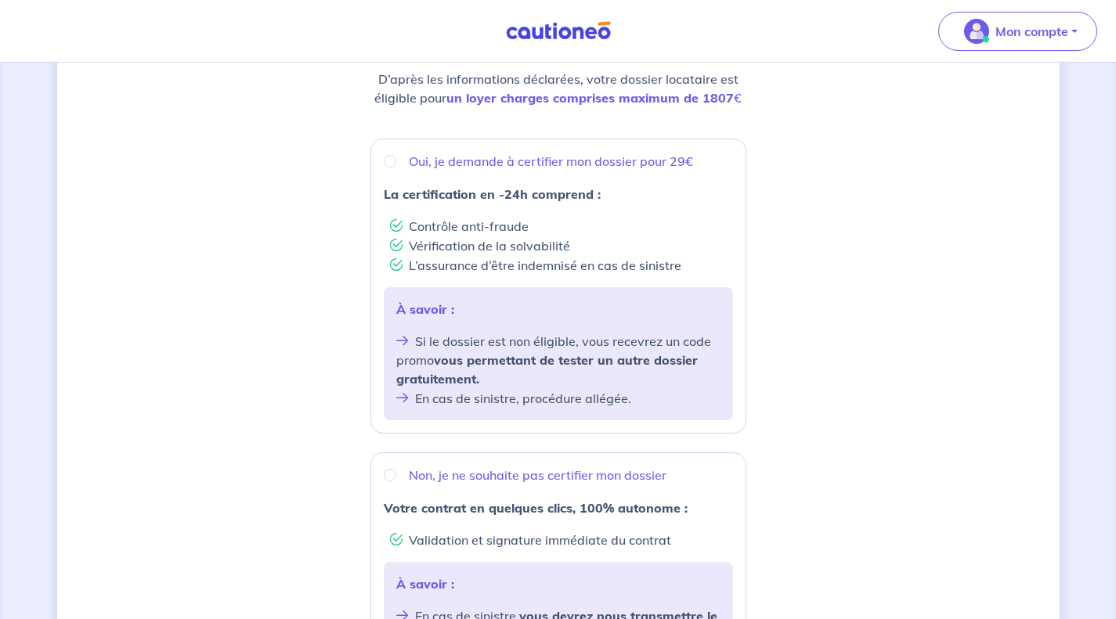
scroll to position [235, 0]
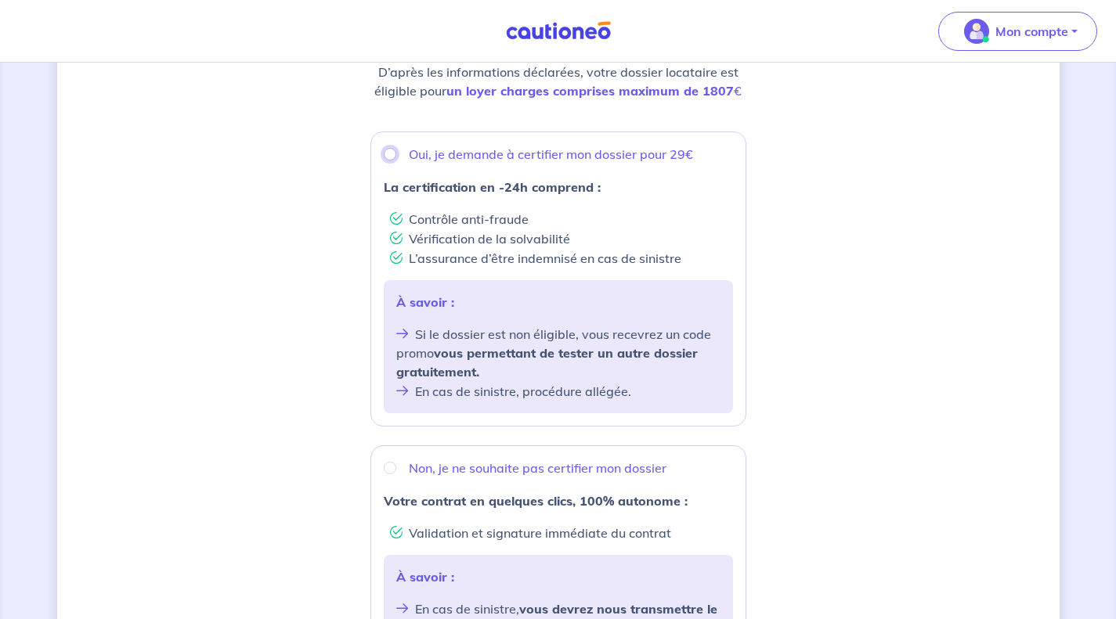
click at [391, 157] on input "Oui, je demande à certifier mon dossier pour 29€" at bounding box center [390, 154] width 13 height 13
radio input "true"
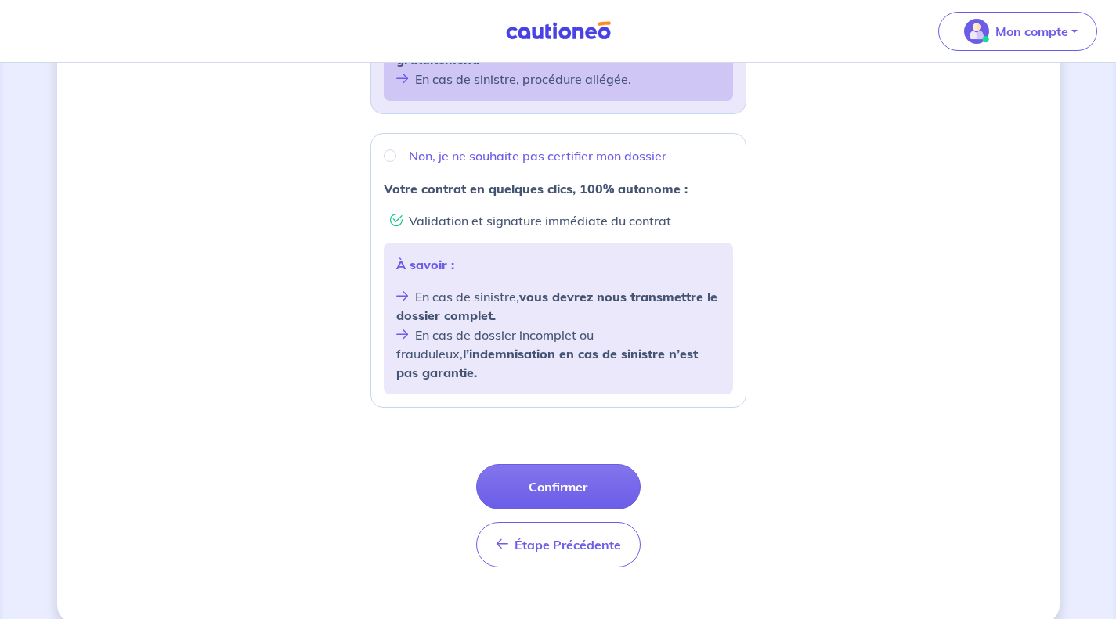
scroll to position [552, 0]
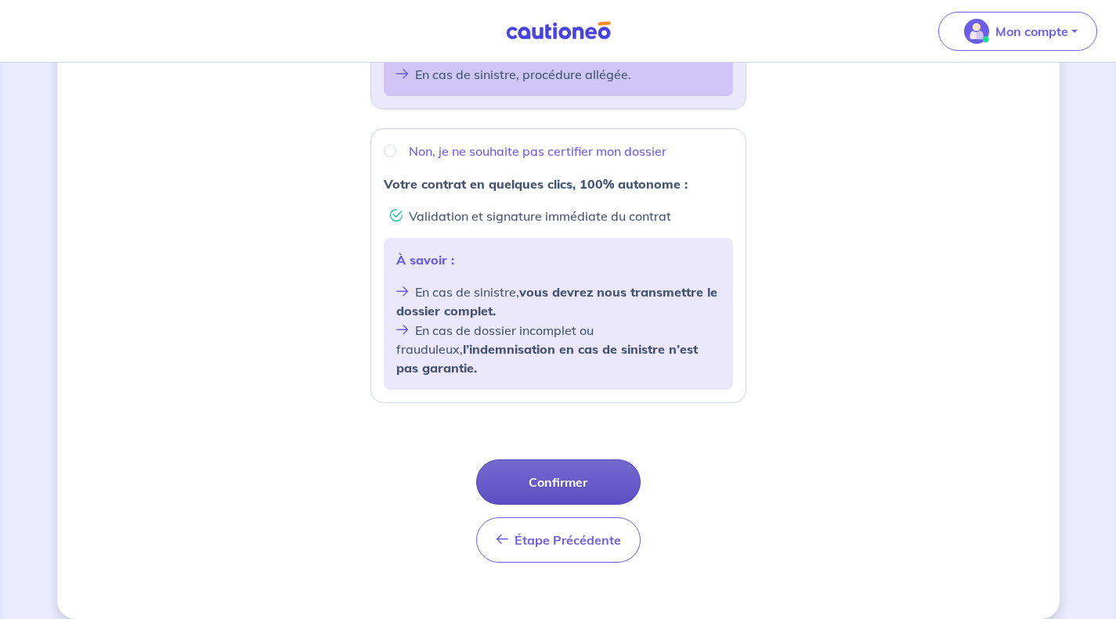
click at [559, 467] on button "Confirmer" at bounding box center [558, 482] width 164 height 45
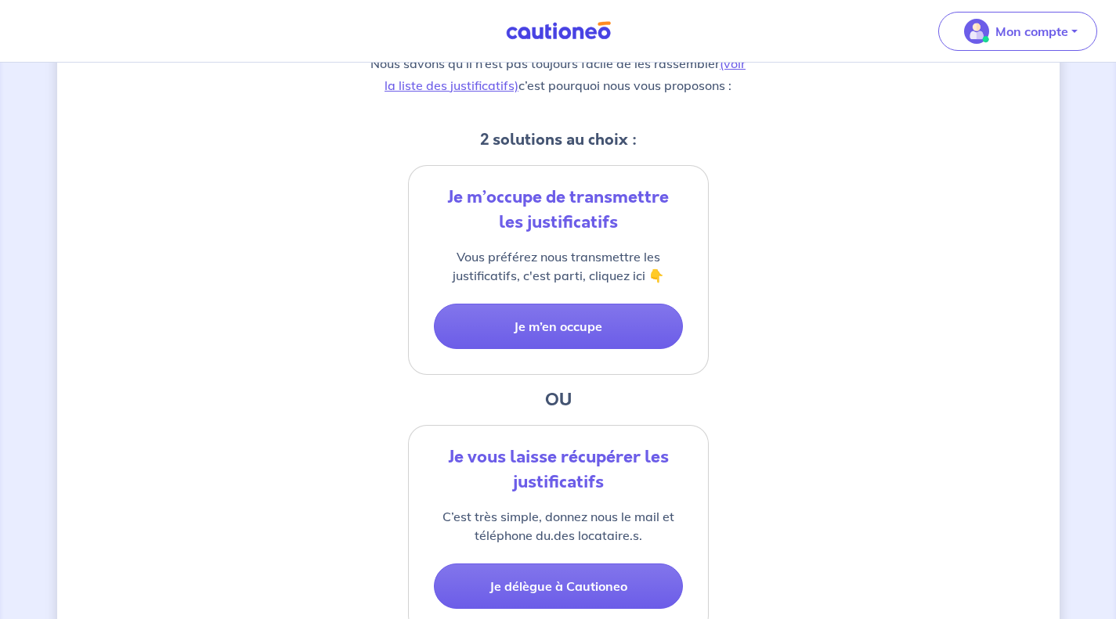
scroll to position [313, 0]
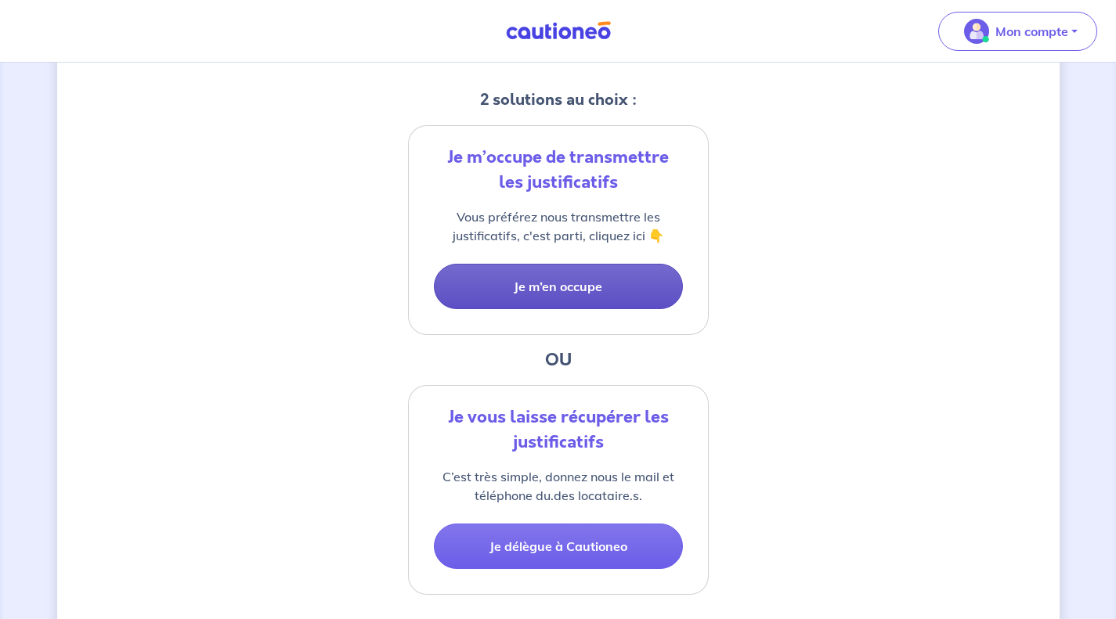
click at [543, 294] on button "Je m’en occupe" at bounding box center [558, 286] width 249 height 45
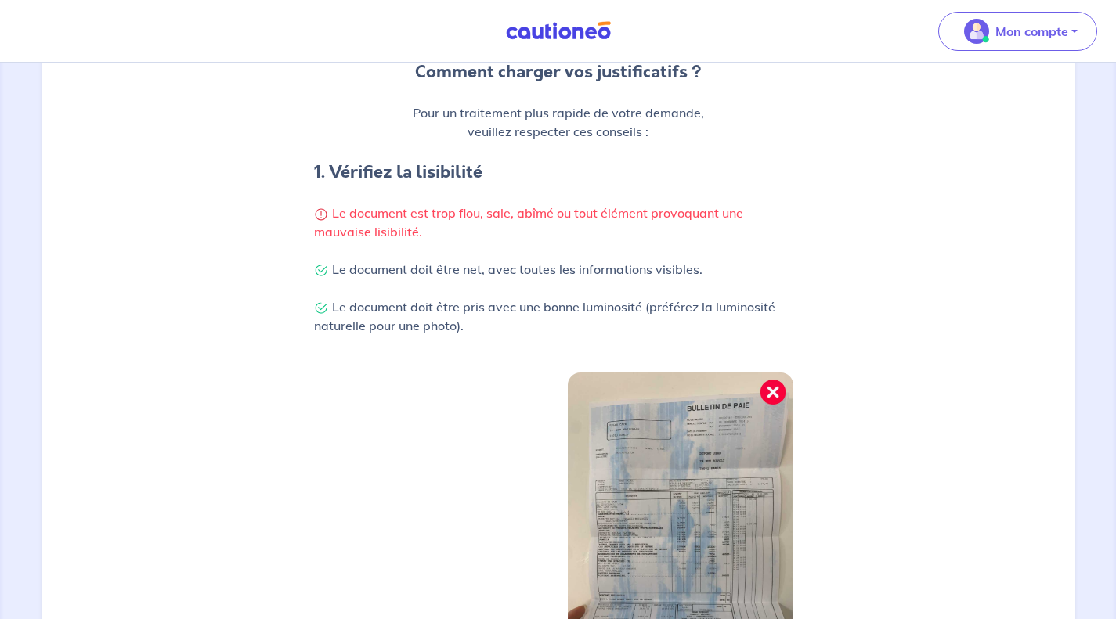
scroll to position [470, 0]
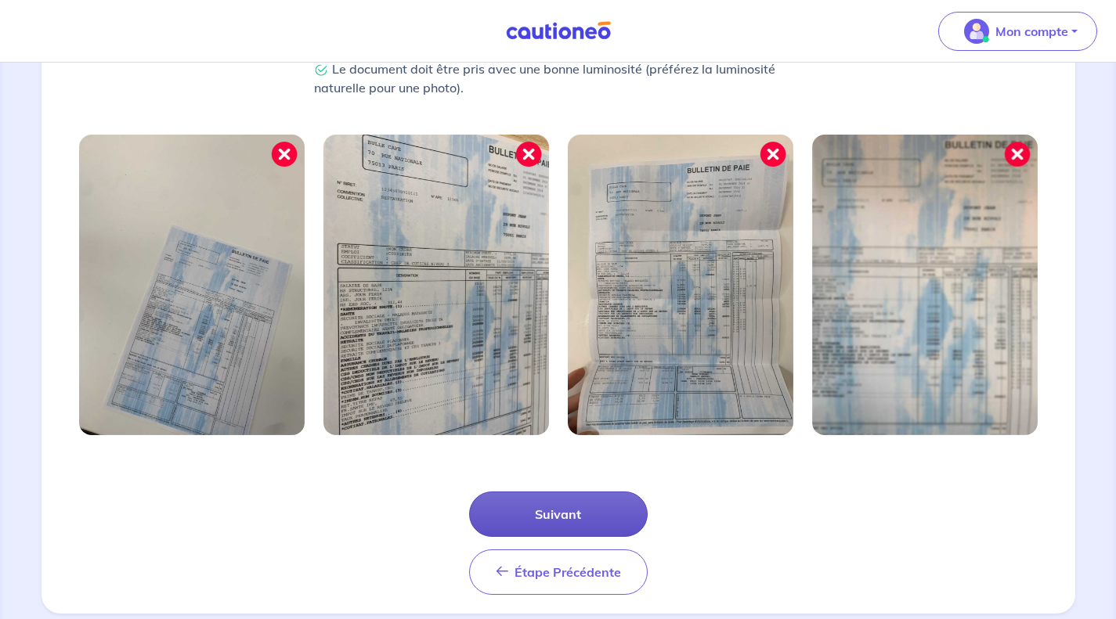
click at [583, 508] on button "Suivant" at bounding box center [558, 514] width 179 height 45
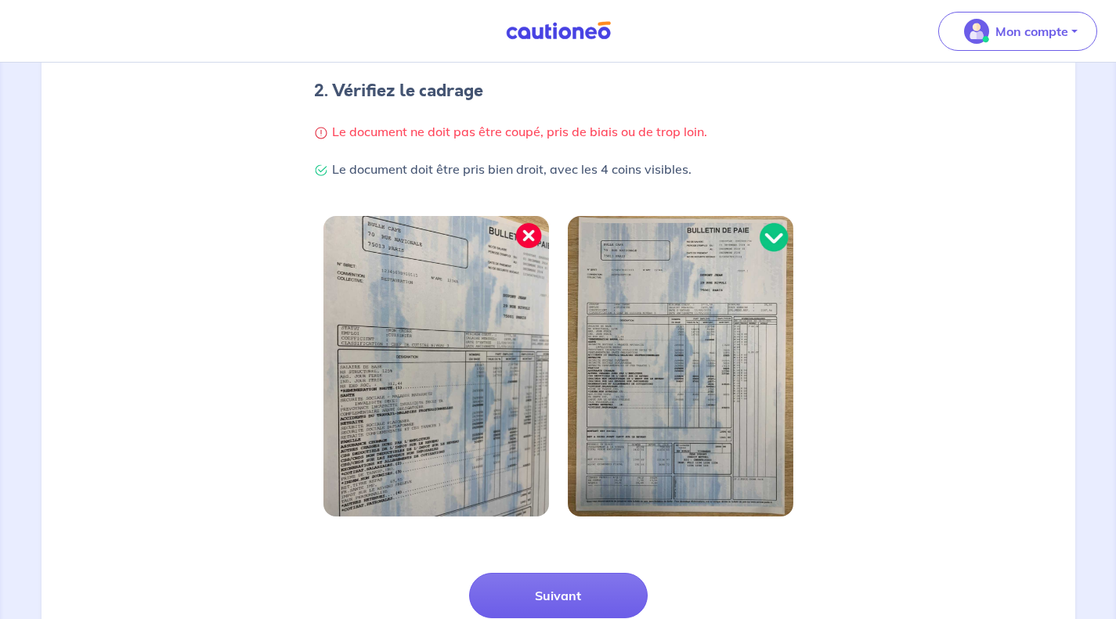
scroll to position [427, 0]
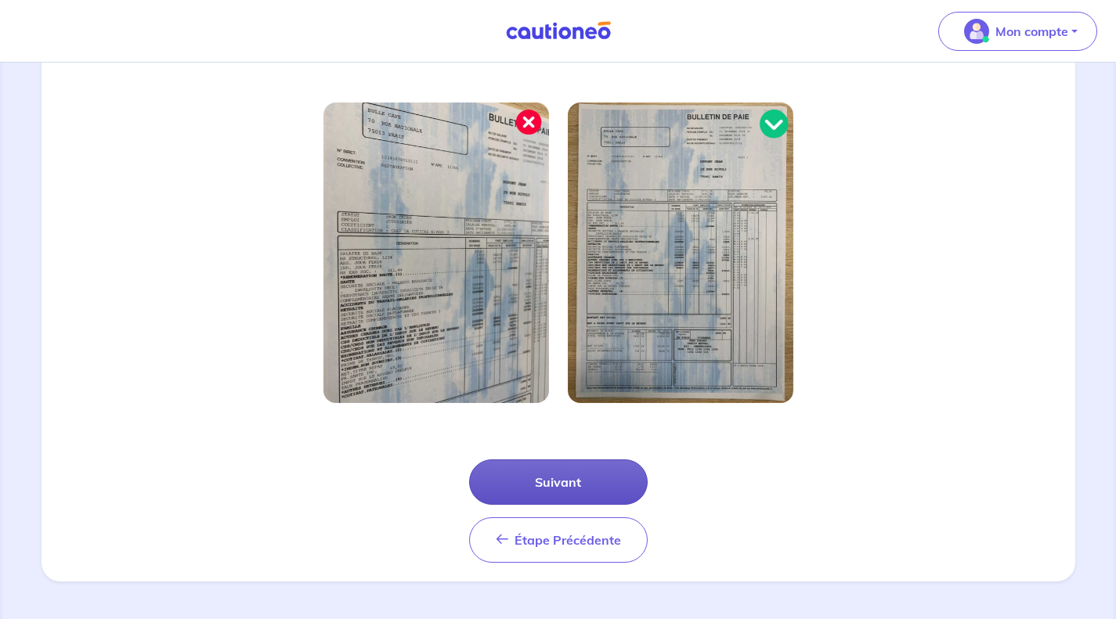
click at [566, 481] on button "Suivant" at bounding box center [558, 482] width 179 height 45
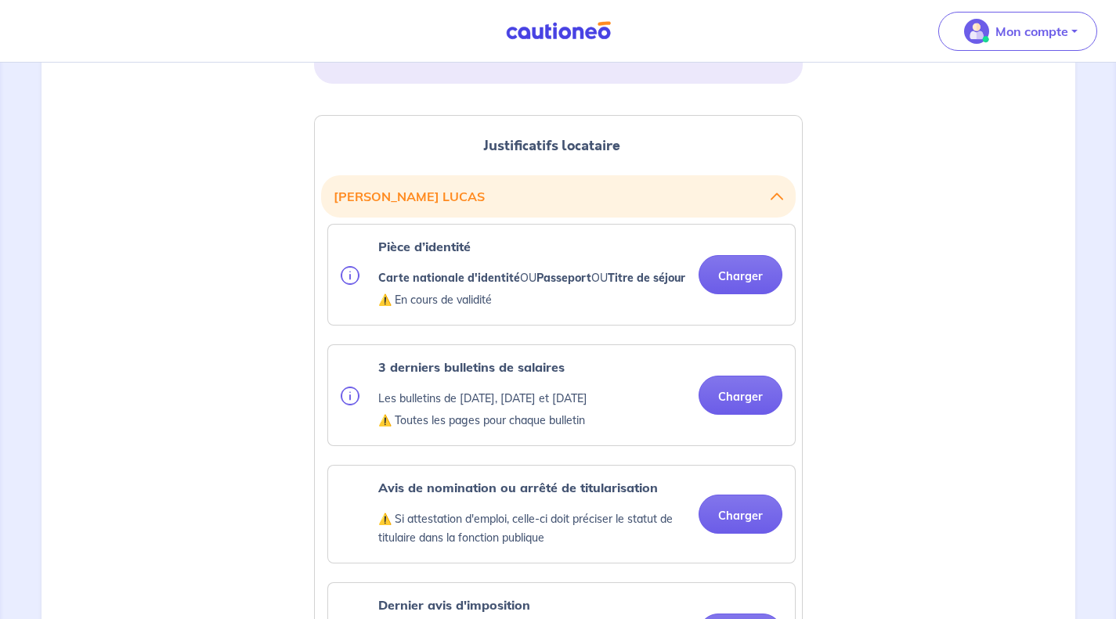
scroll to position [391, 0]
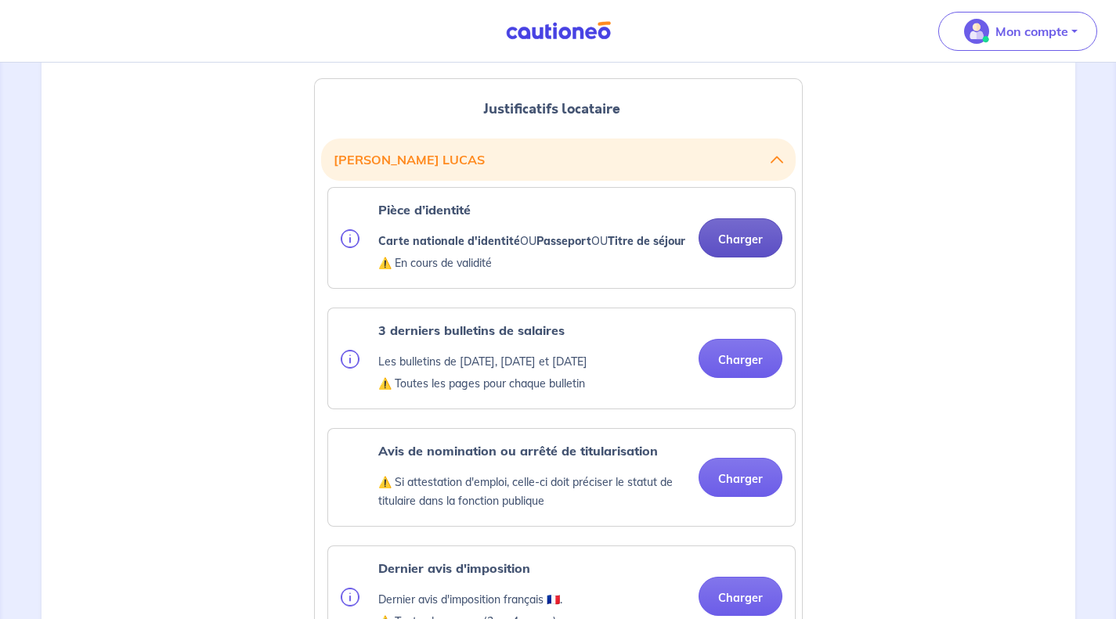
click at [732, 243] on button "Charger" at bounding box center [740, 237] width 84 height 39
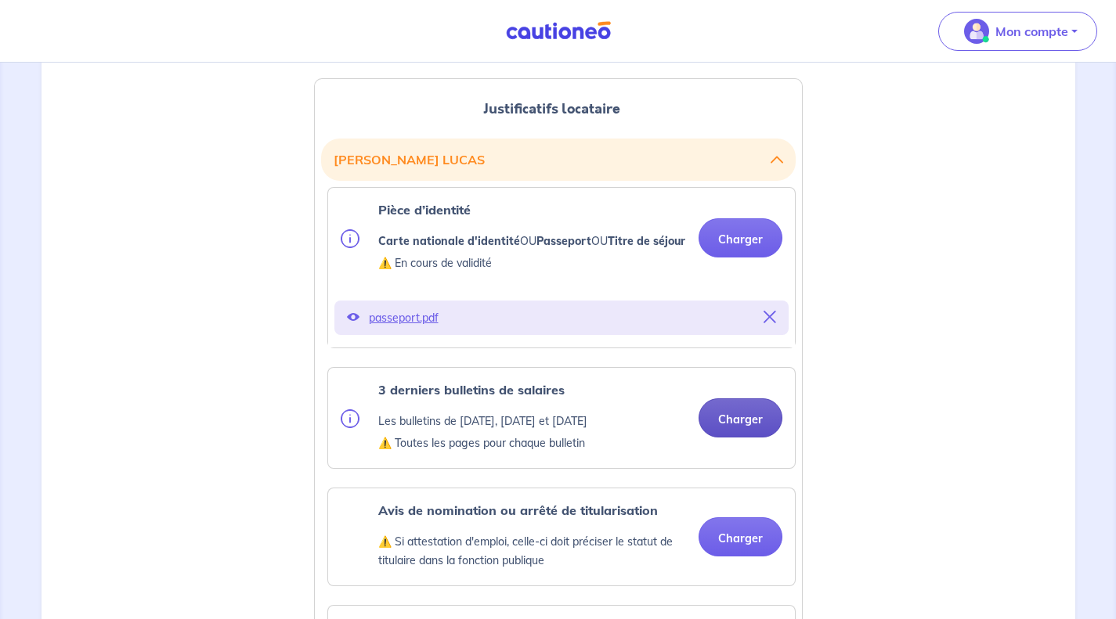
click at [740, 438] on button "Charger" at bounding box center [740, 418] width 84 height 39
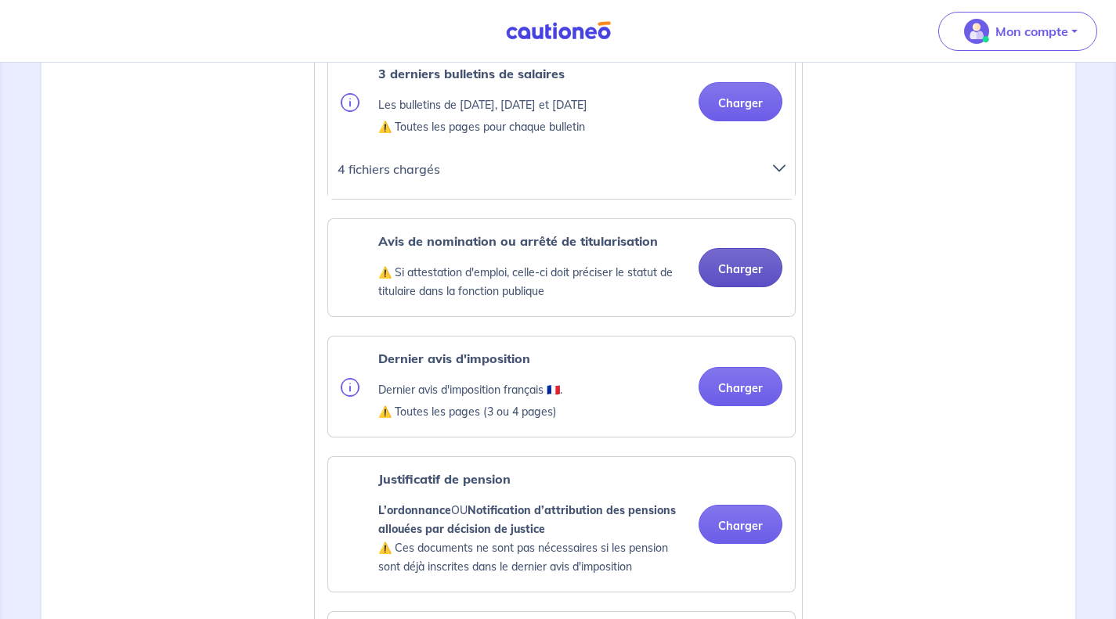
scroll to position [705, 0]
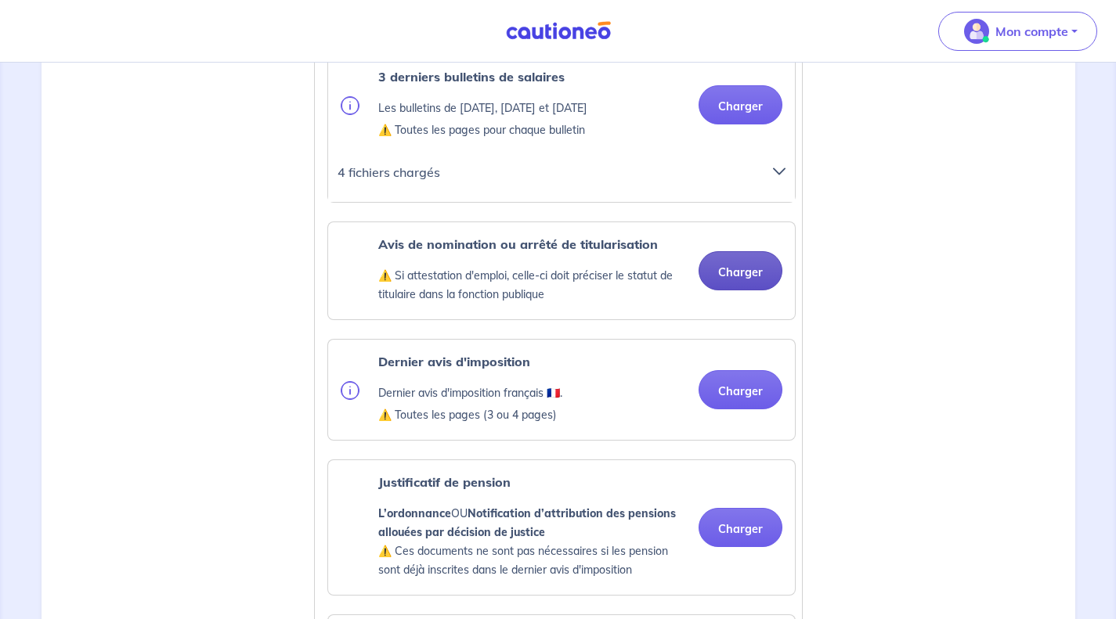
click at [731, 290] on button "Charger" at bounding box center [740, 270] width 84 height 39
click at [745, 411] on ul "Pièce d’identité Carte nationale d'identité OU Passeport OU Titre de séjour ⚠️ …" at bounding box center [558, 495] width 474 height 1243
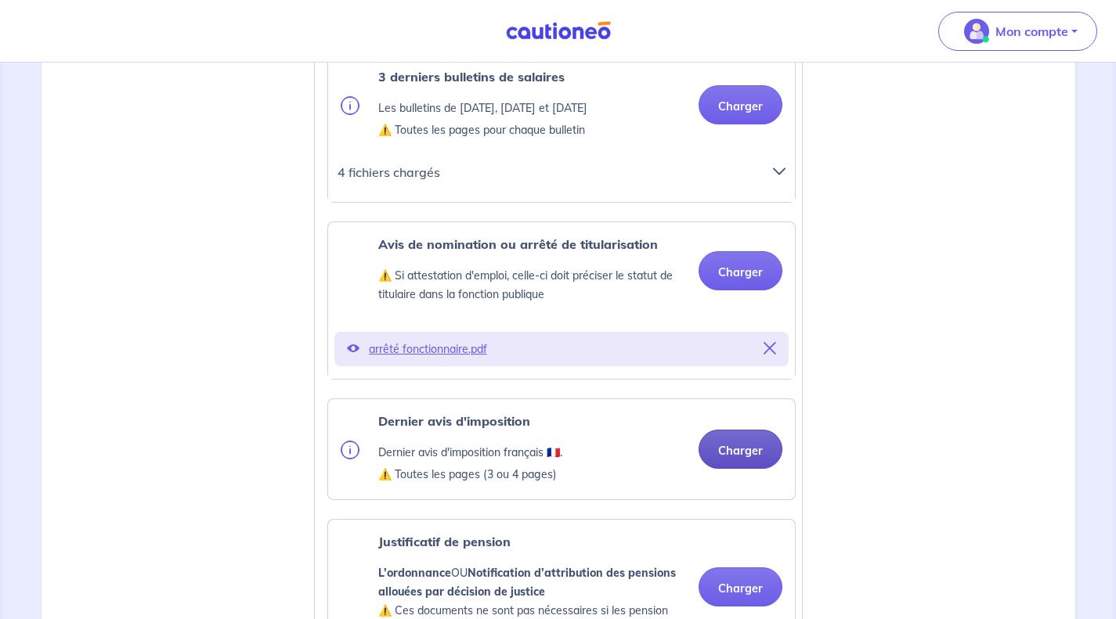
click at [750, 469] on button "Charger" at bounding box center [740, 449] width 84 height 39
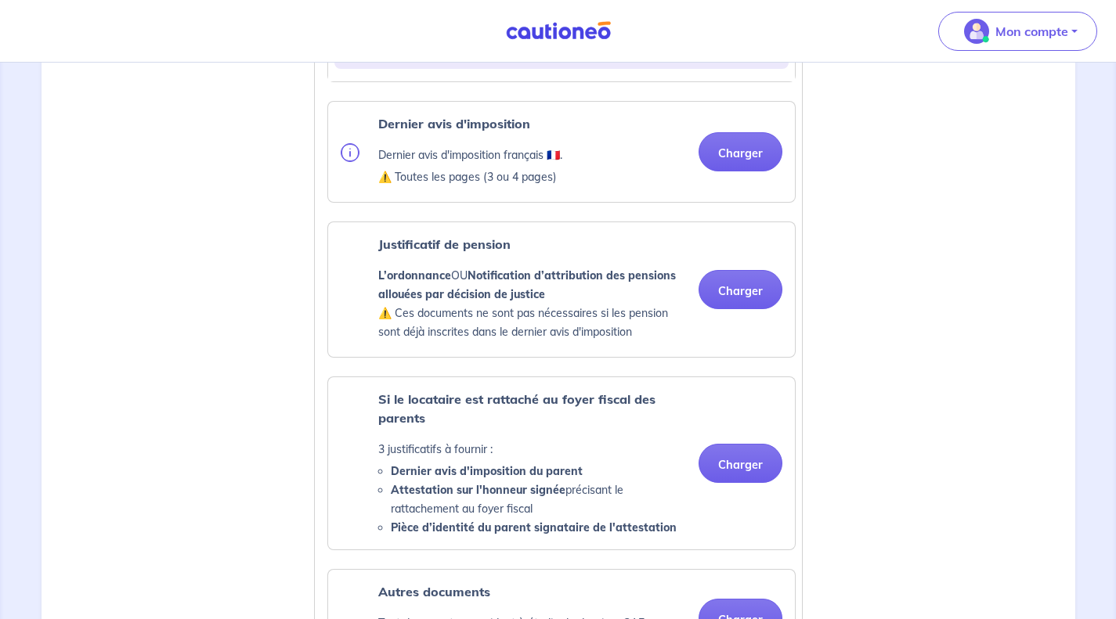
scroll to position [1018, 0]
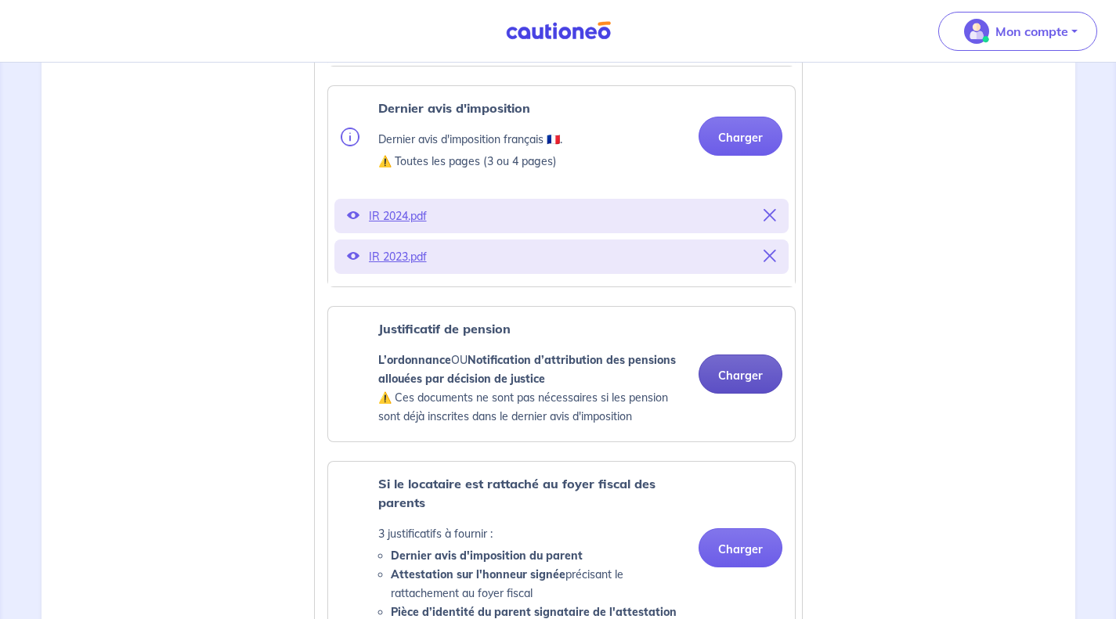
click at [745, 394] on button "Charger" at bounding box center [740, 374] width 84 height 39
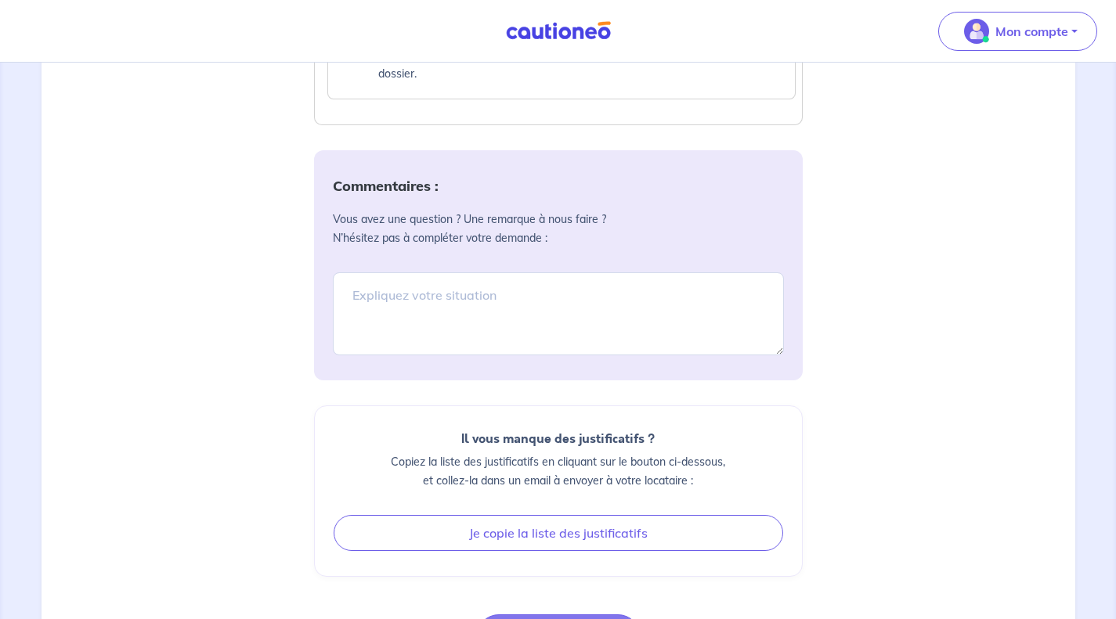
scroll to position [2022, 0]
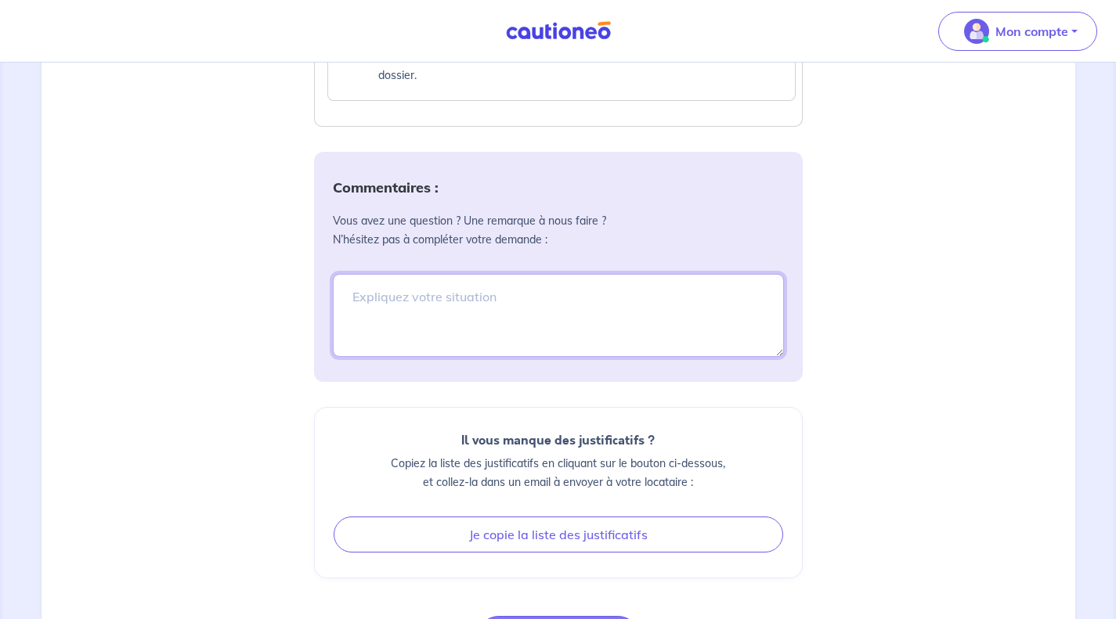
click at [454, 309] on textarea at bounding box center [558, 315] width 451 height 83
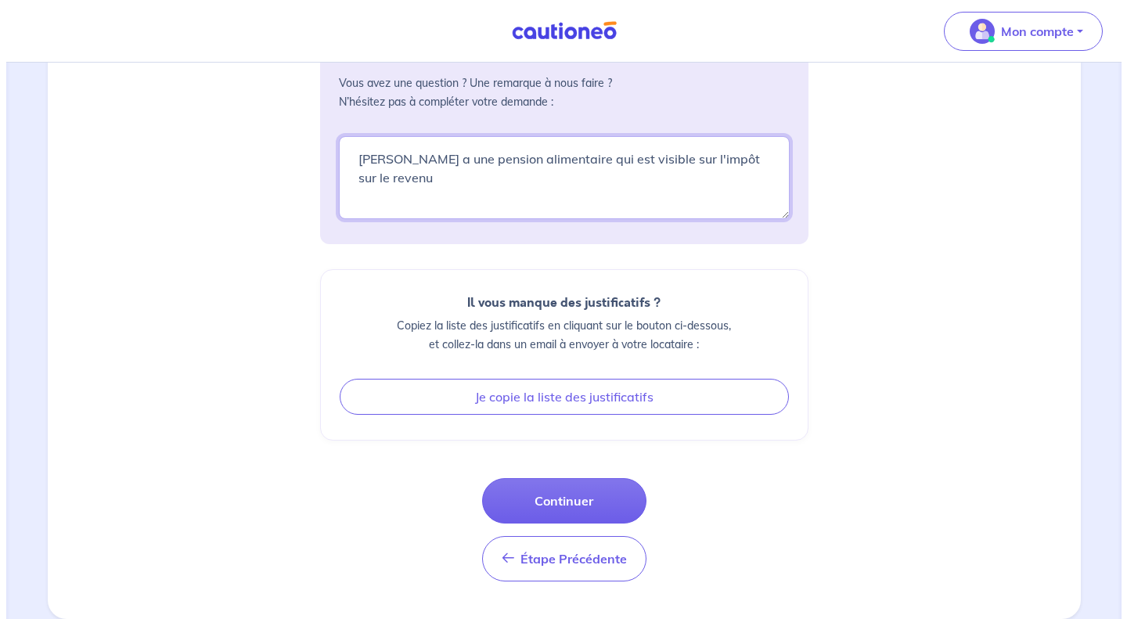
scroll to position [2178, 0]
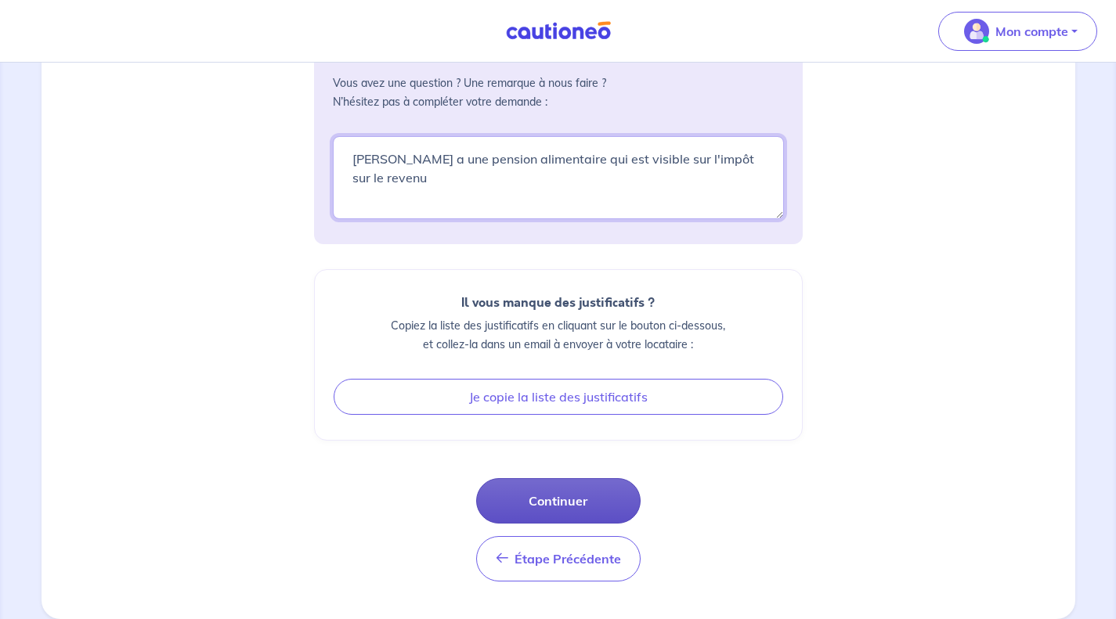
type textarea "Mme LUCaS a une pension alimentaire qui est visible sur l'impôt sur le revenu"
click at [565, 503] on button "Continuer" at bounding box center [558, 500] width 164 height 45
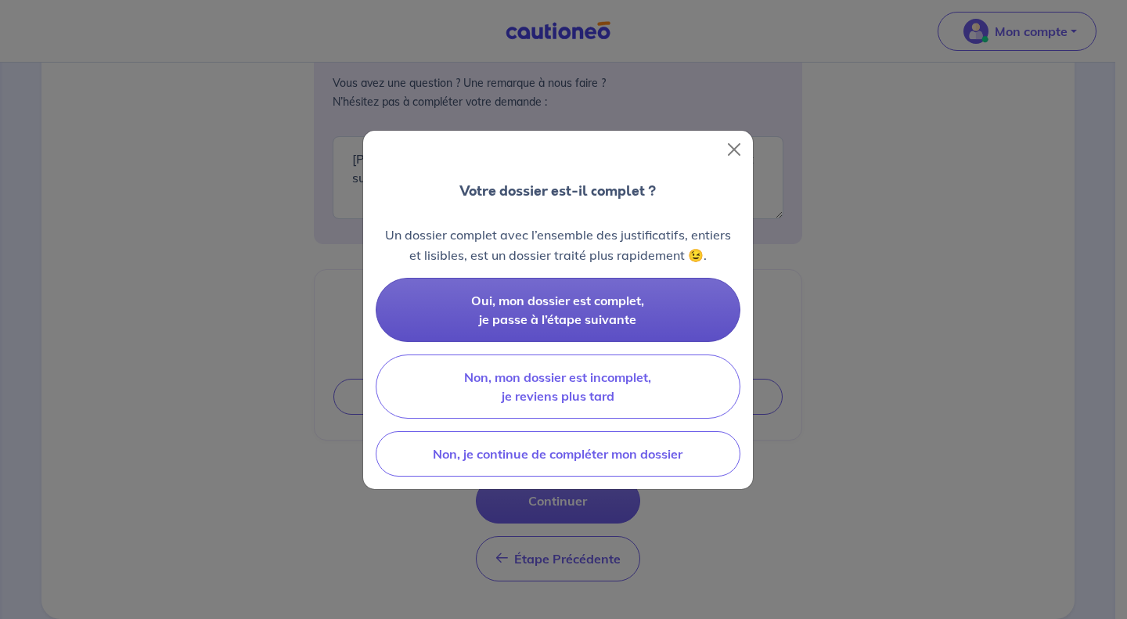
click at [539, 322] on span "Oui, mon dossier est complet, je passe à l’étape suivante" at bounding box center [557, 310] width 173 height 34
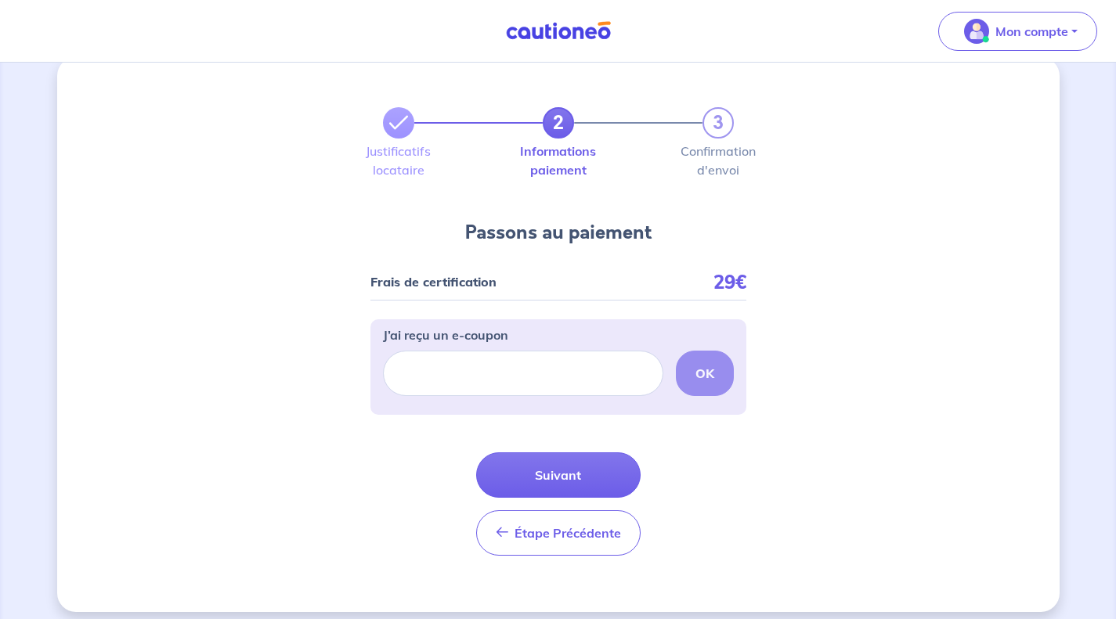
scroll to position [36, 0]
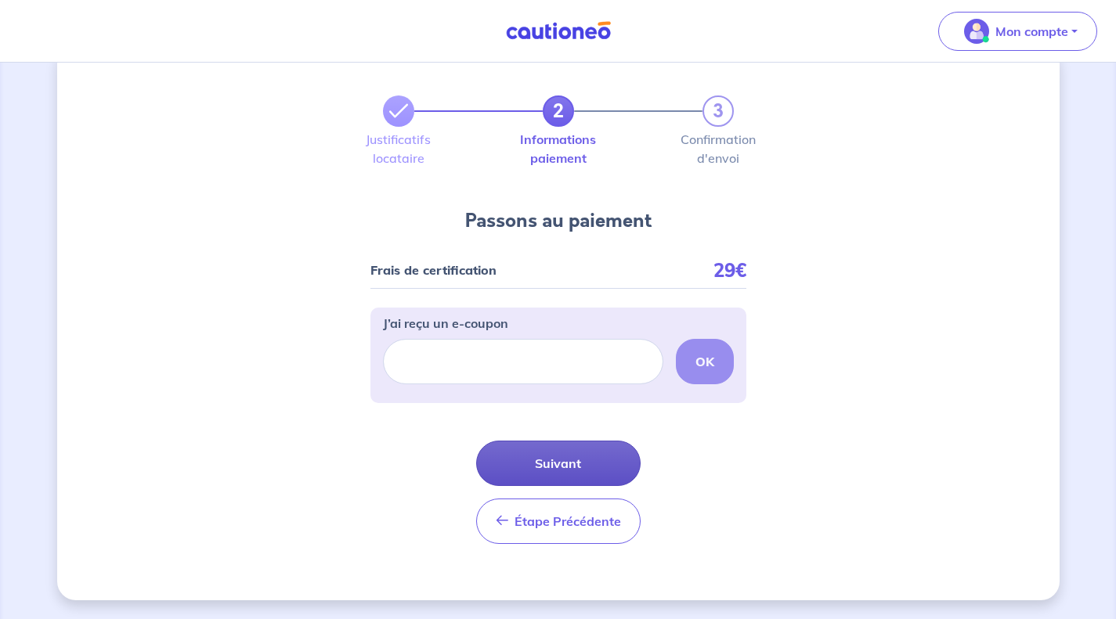
click at [553, 468] on button "Suivant" at bounding box center [558, 463] width 164 height 45
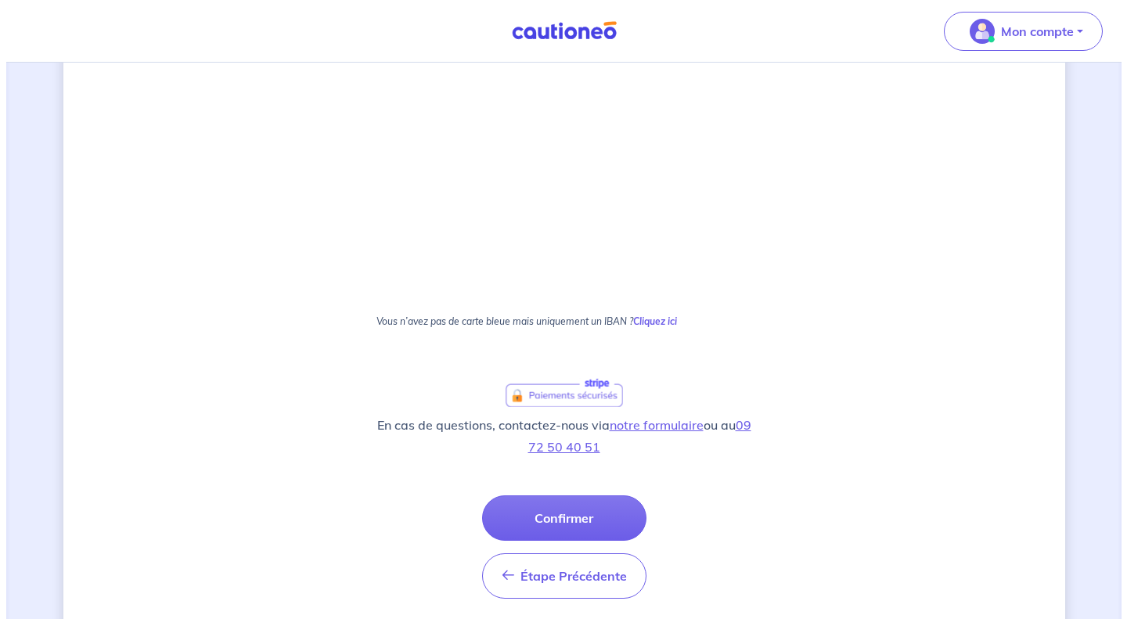
scroll to position [944, 0]
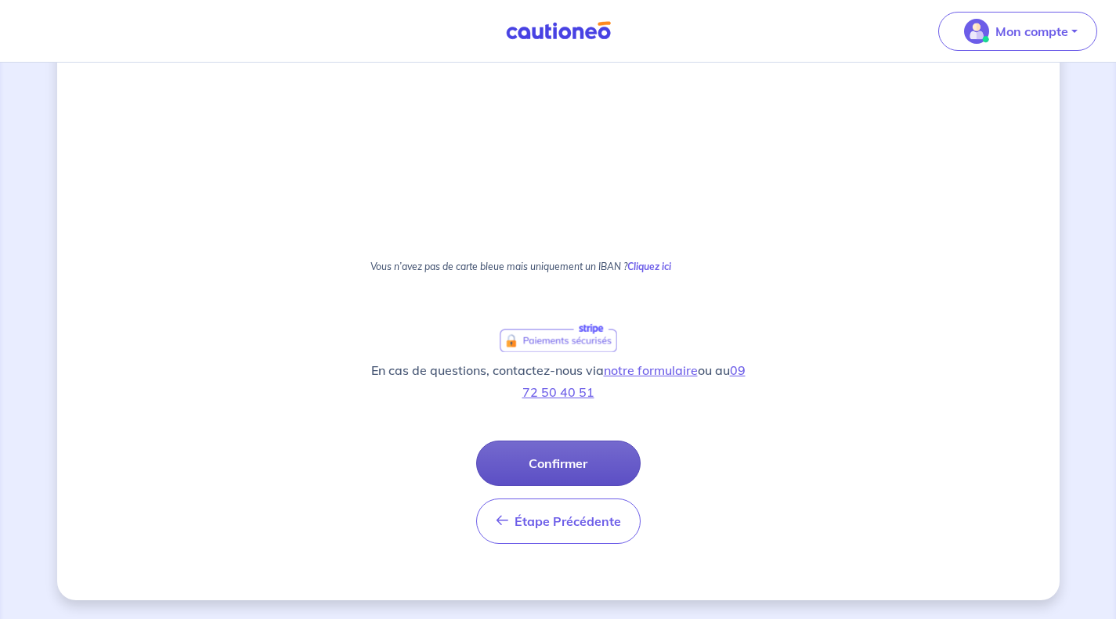
click at [580, 451] on button "Confirmer" at bounding box center [558, 463] width 164 height 45
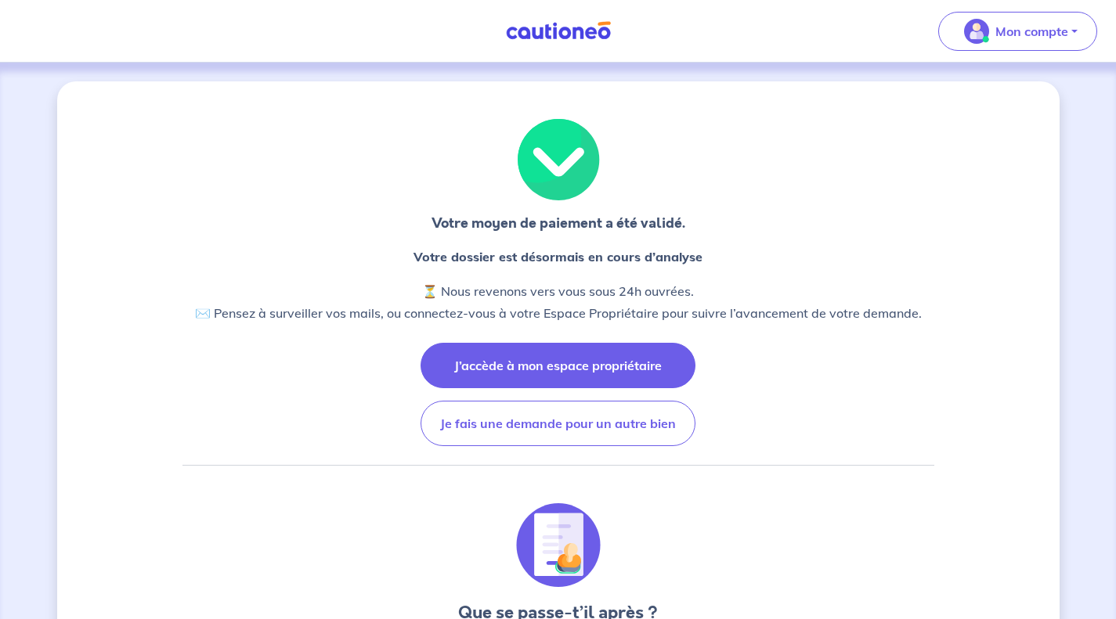
click at [629, 351] on button "J’accède à mon espace propriétaire" at bounding box center [557, 365] width 275 height 45
